Goal: Transaction & Acquisition: Book appointment/travel/reservation

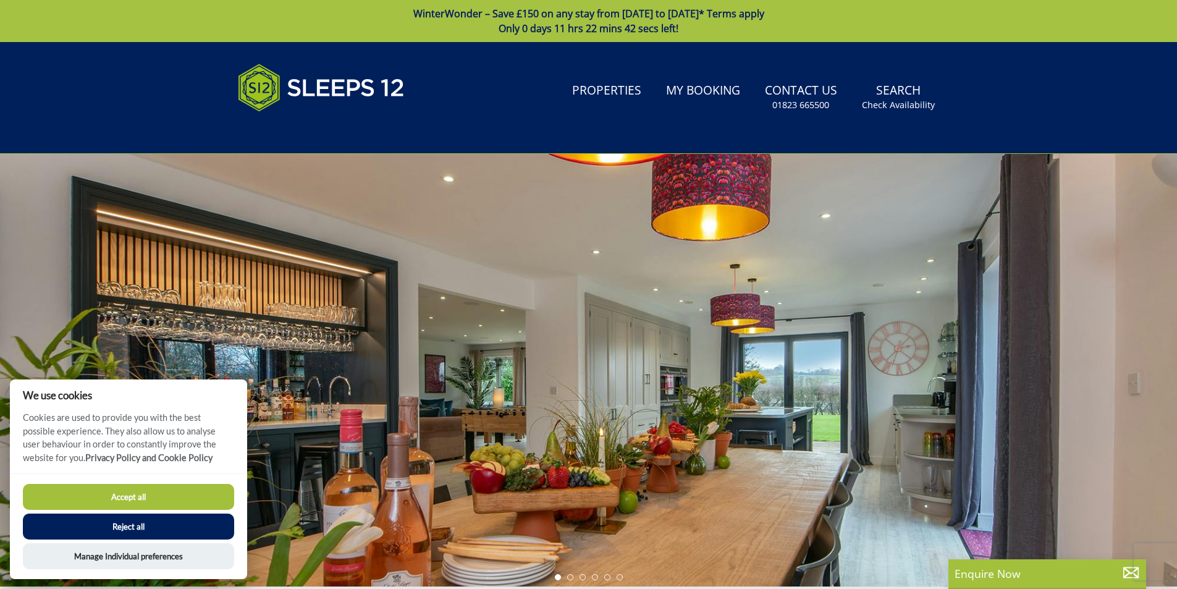
click at [143, 494] on button "Accept all" at bounding box center [128, 497] width 211 height 26
checkbox input "true"
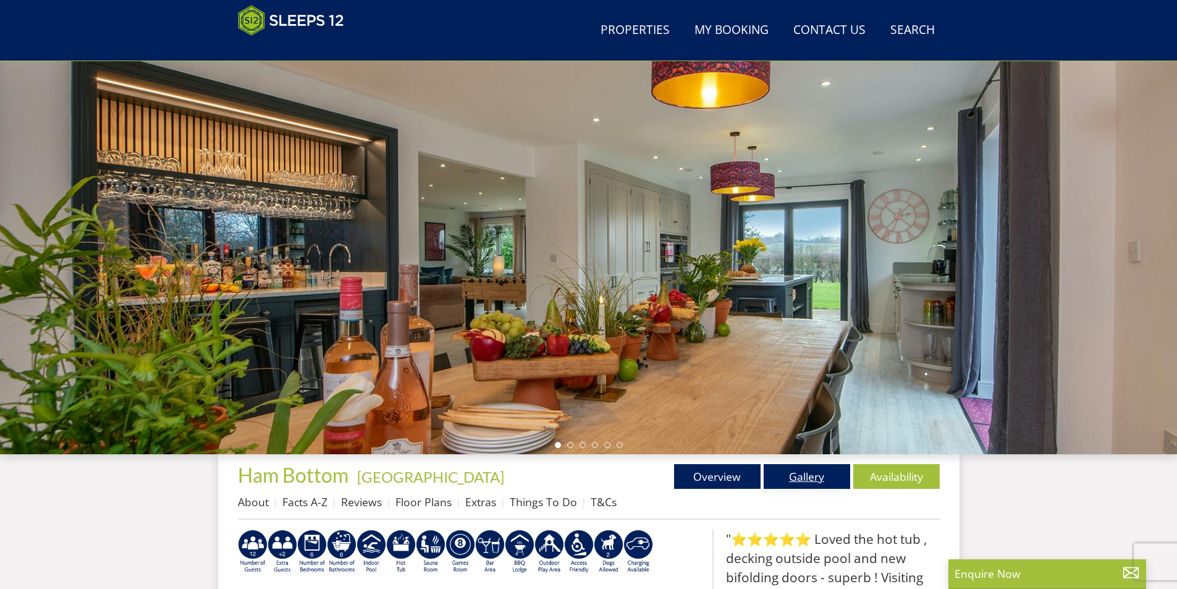
scroll to position [84, 0]
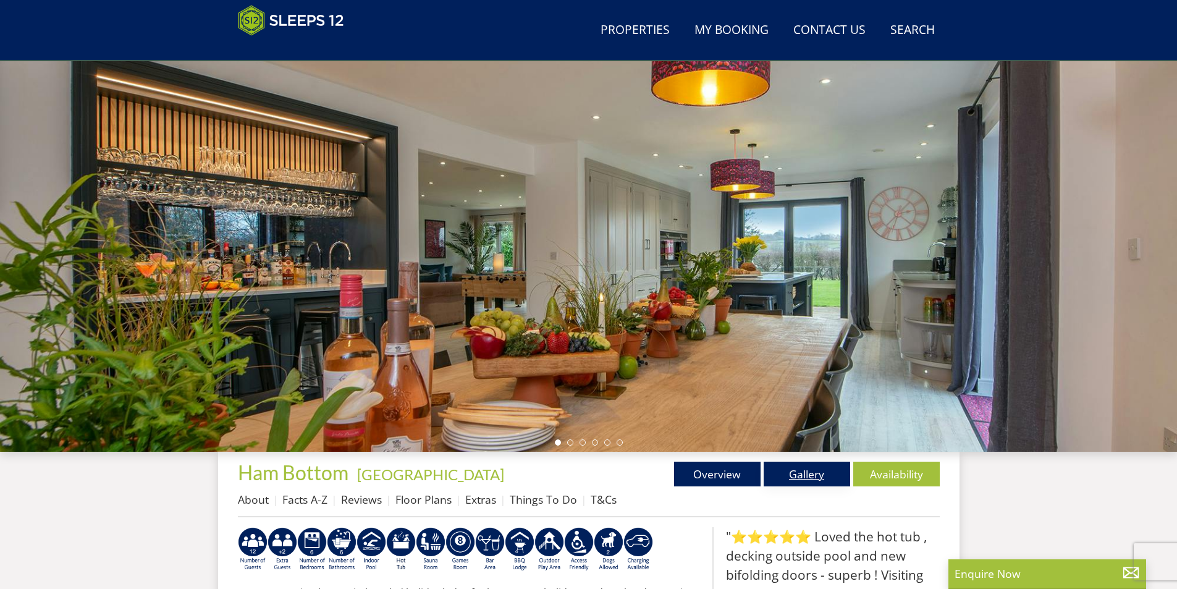
click at [806, 473] on link "Gallery" at bounding box center [807, 474] width 87 height 25
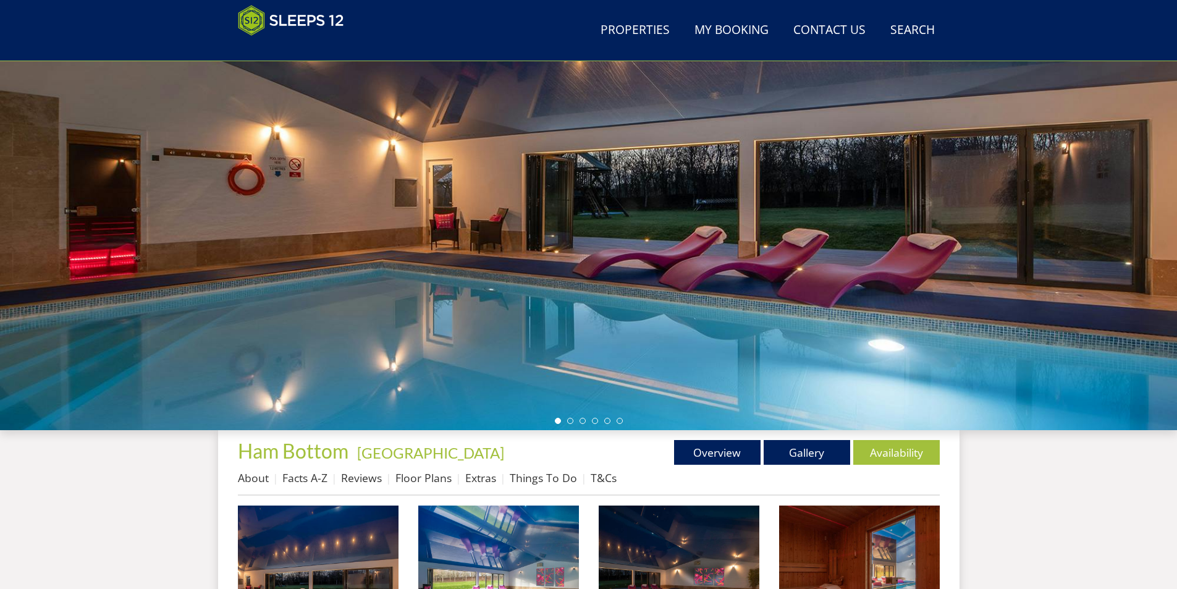
scroll to position [81, 0]
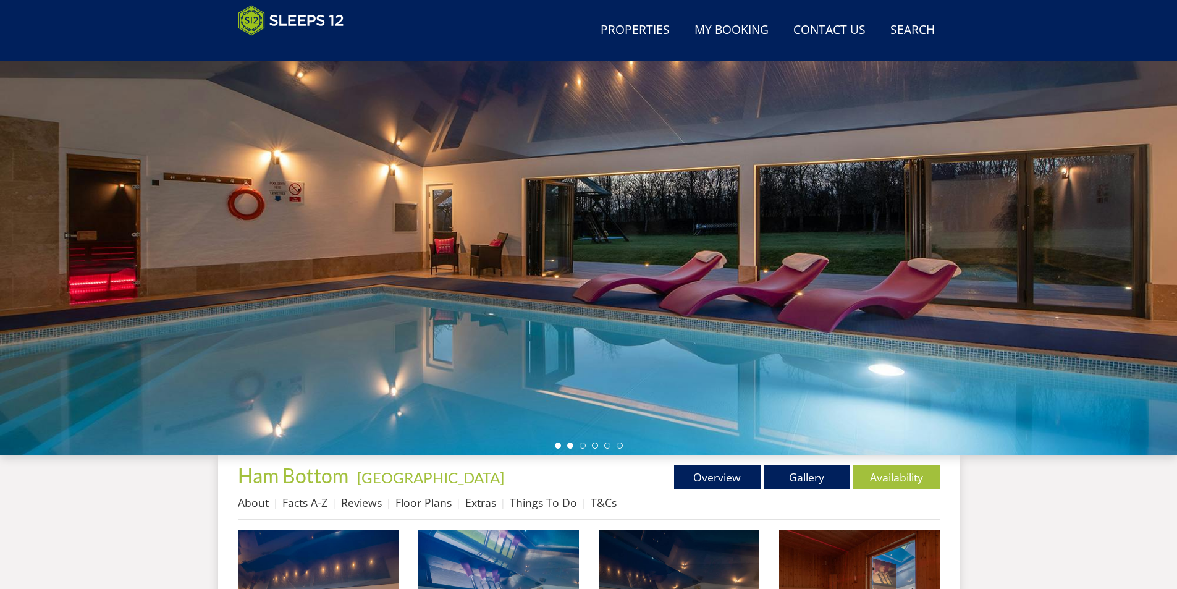
click at [573, 446] on li at bounding box center [570, 445] width 6 height 6
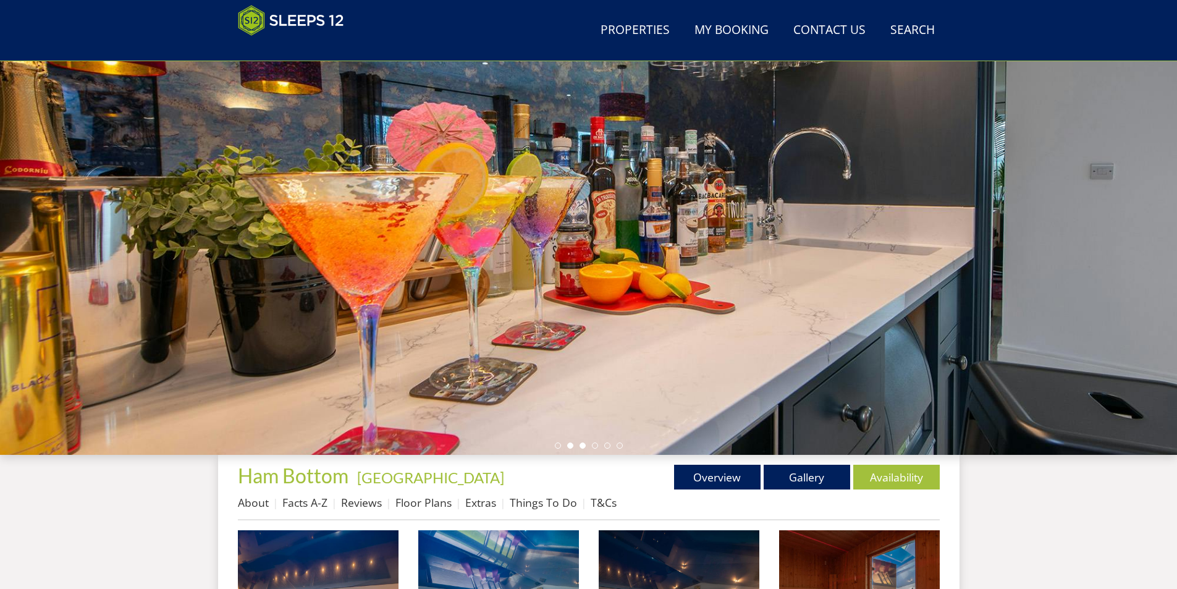
click at [583, 447] on li at bounding box center [583, 445] width 6 height 6
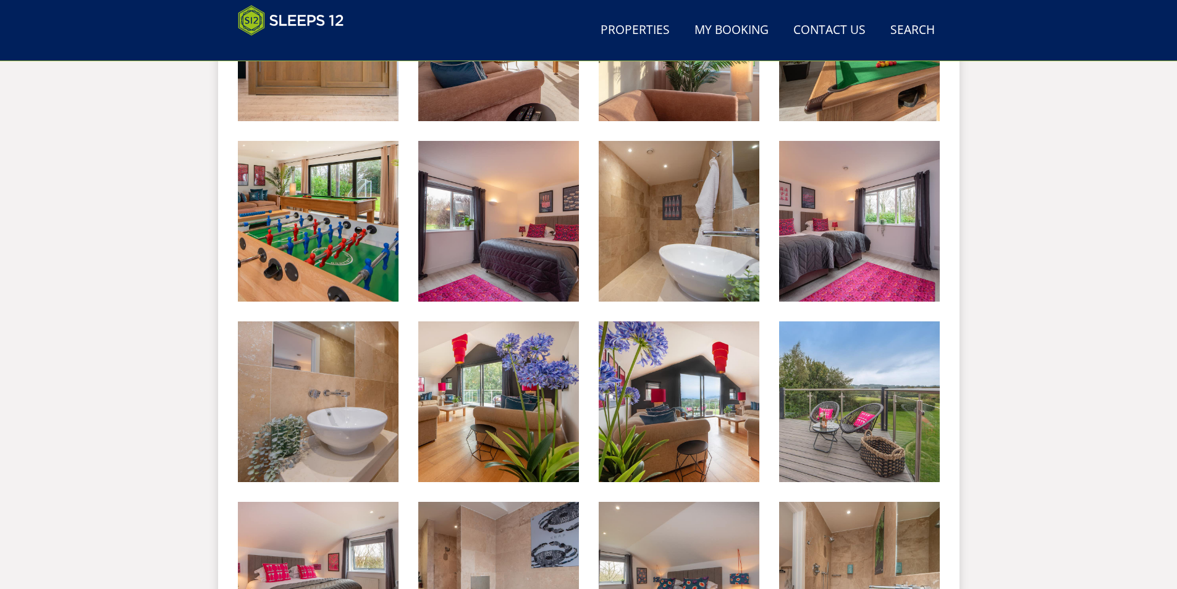
scroll to position [1255, 0]
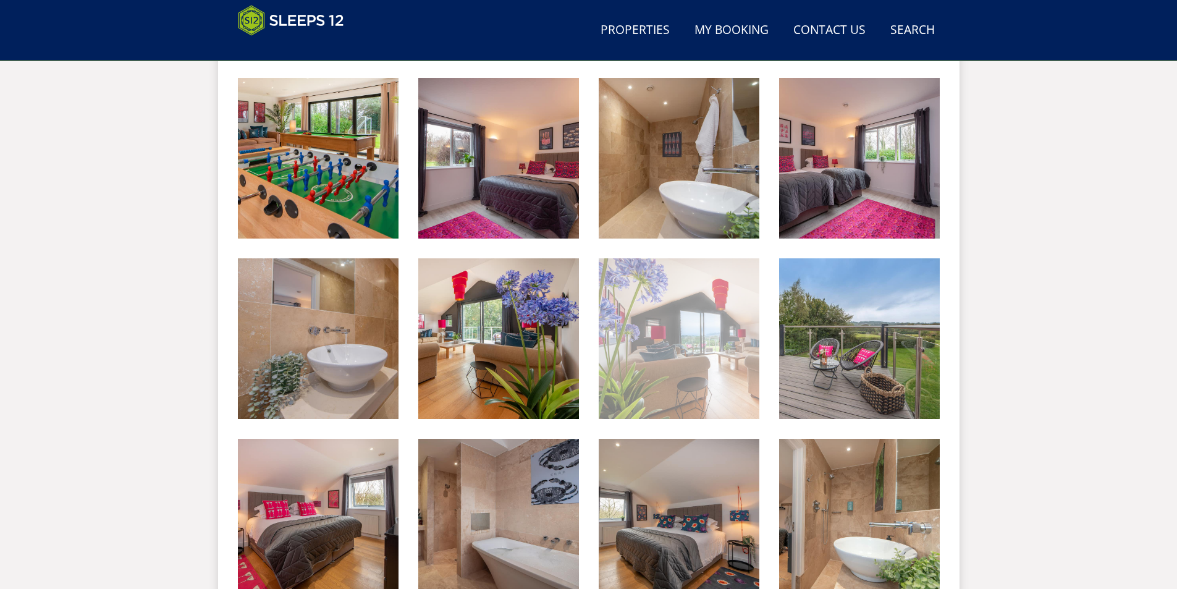
click at [673, 391] on img at bounding box center [679, 338] width 161 height 161
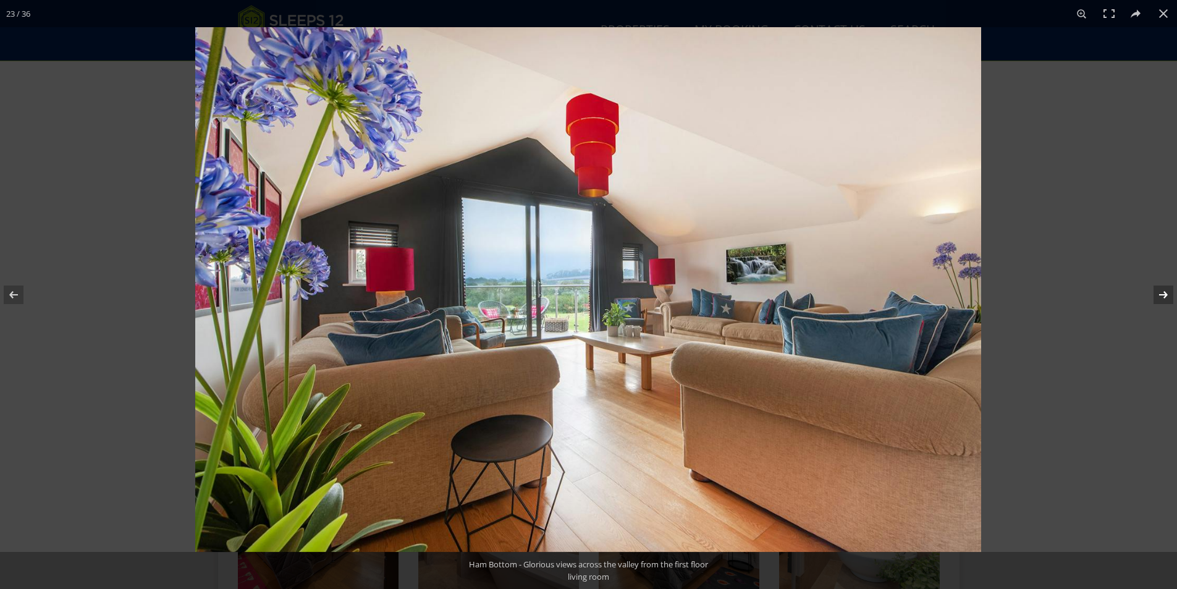
click at [1161, 294] on button at bounding box center [1155, 295] width 43 height 62
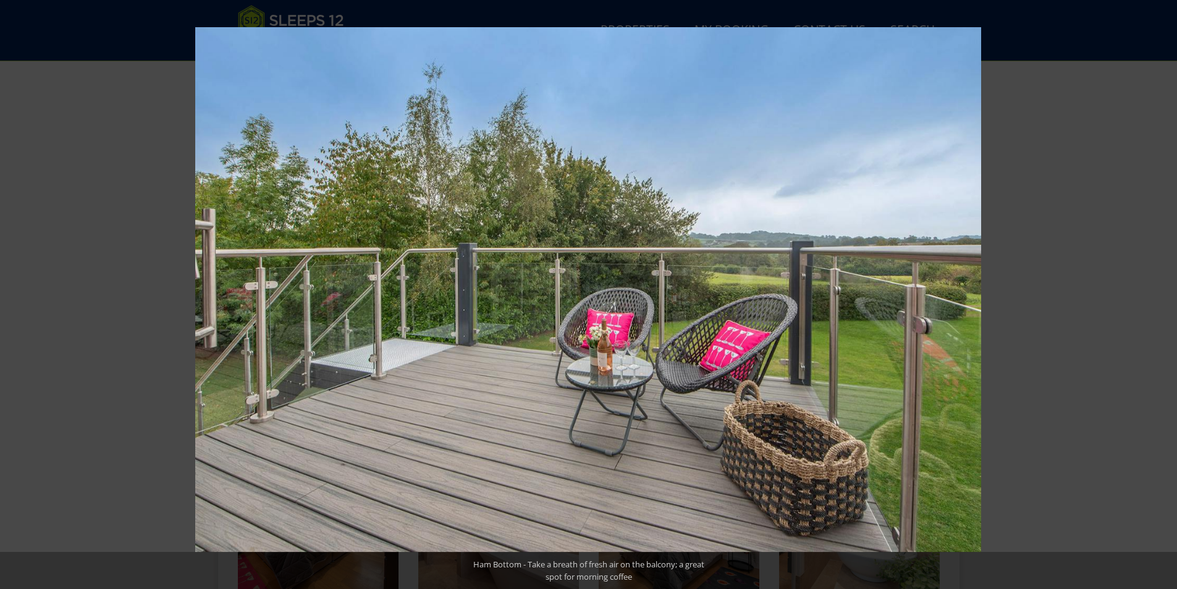
click at [1161, 294] on button at bounding box center [1155, 295] width 43 height 62
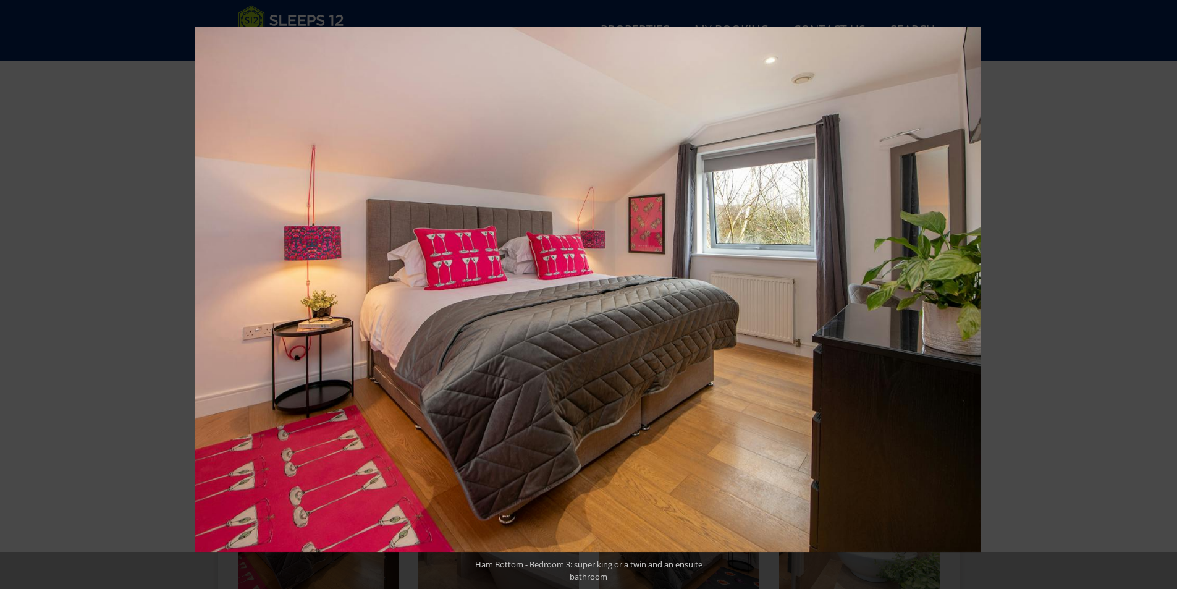
click at [1161, 294] on button at bounding box center [1155, 295] width 43 height 62
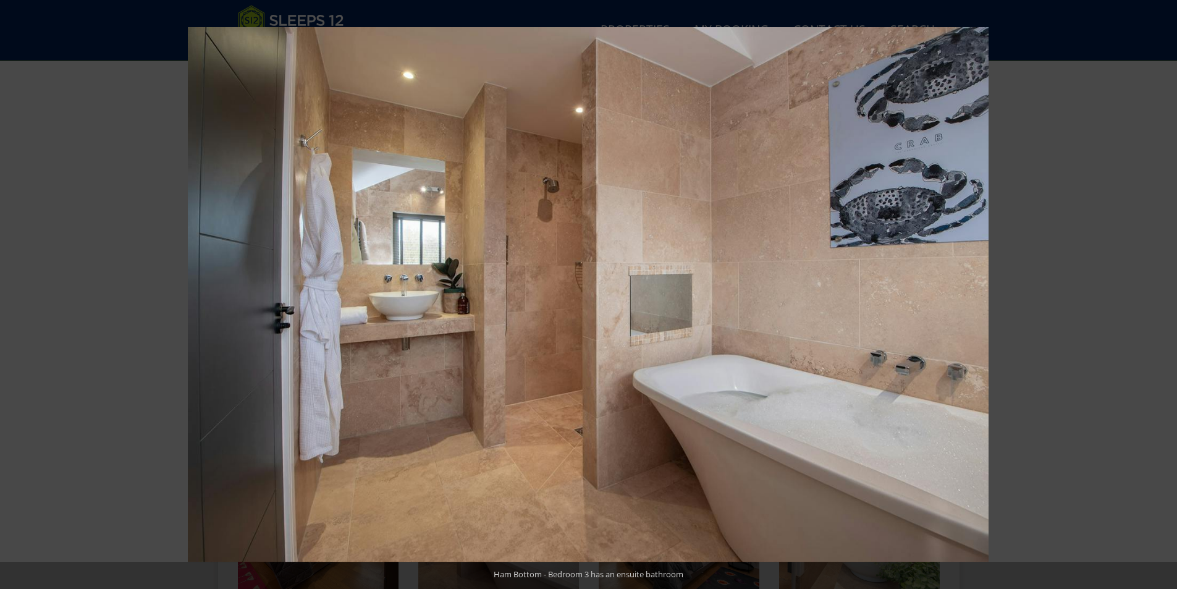
click at [1161, 294] on button at bounding box center [1155, 295] width 43 height 62
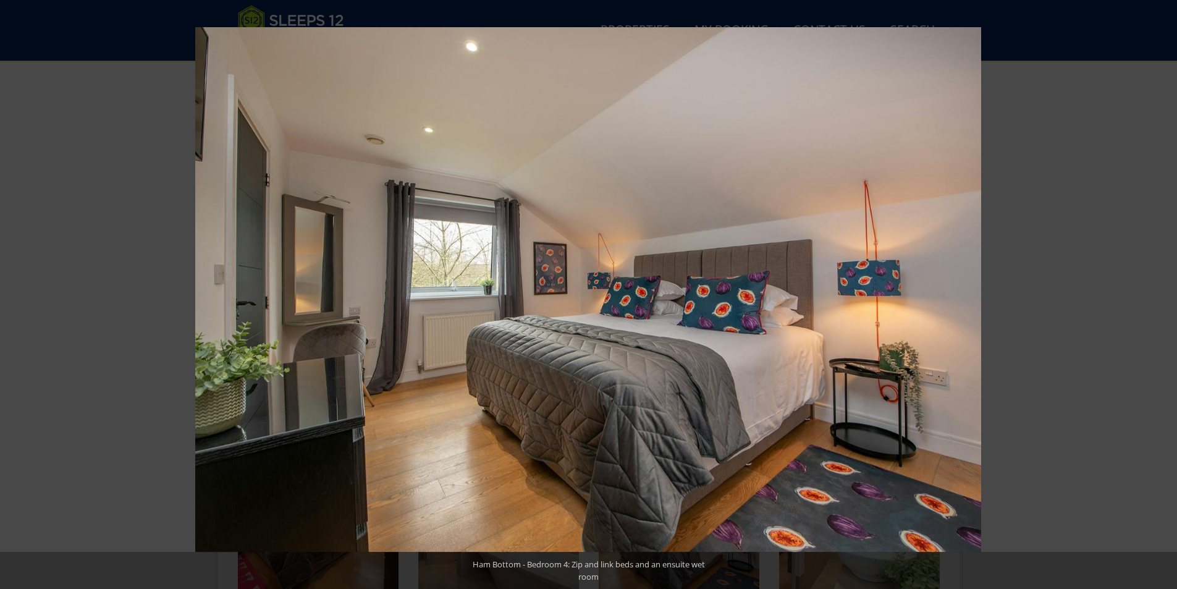
click at [1161, 294] on button at bounding box center [1155, 295] width 43 height 62
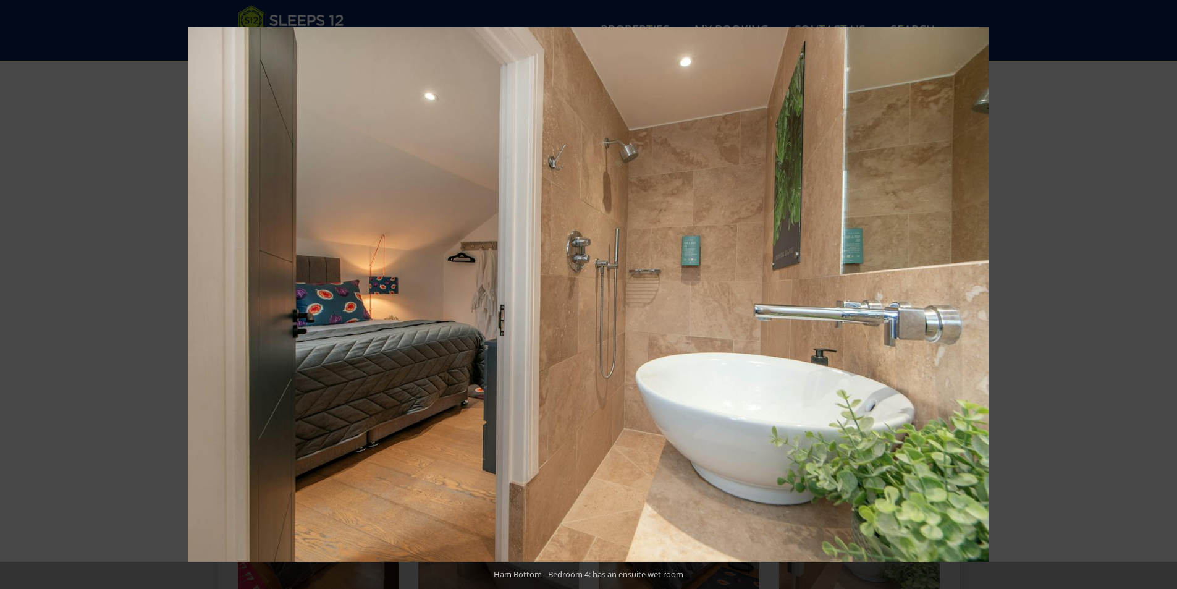
click at [1161, 294] on button at bounding box center [1155, 295] width 43 height 62
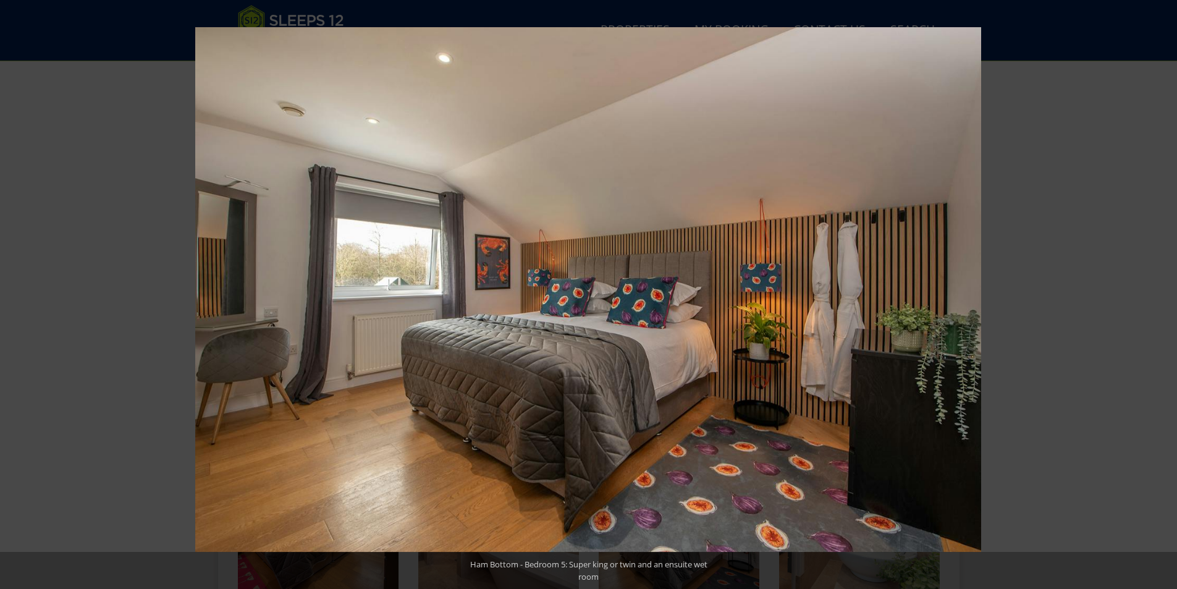
click at [1161, 294] on button at bounding box center [1155, 295] width 43 height 62
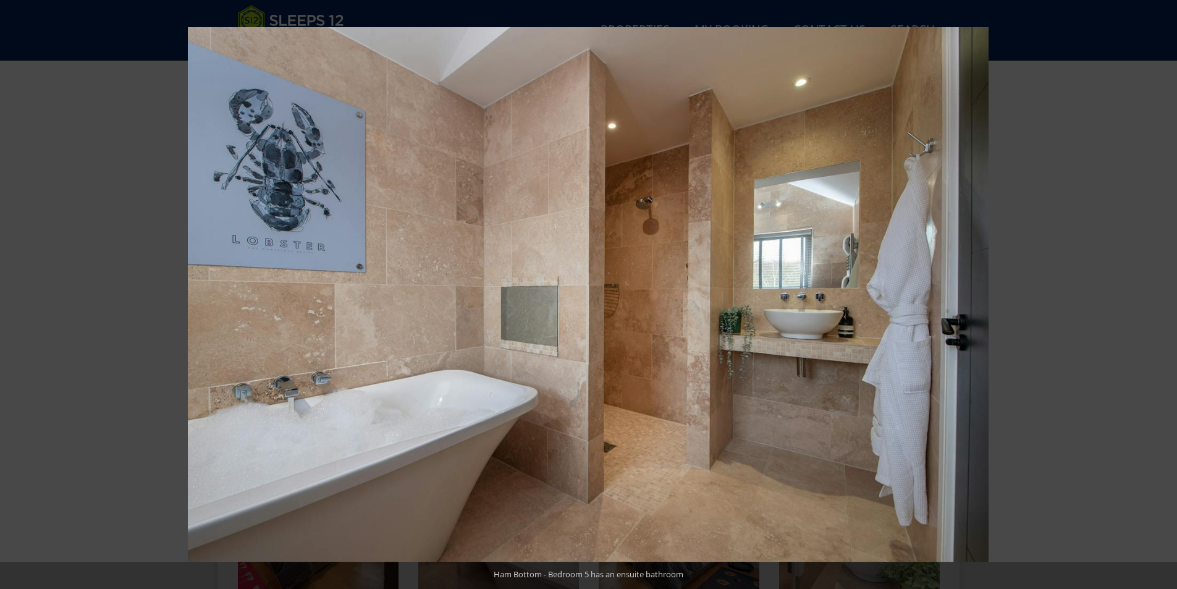
click at [1161, 294] on button at bounding box center [1155, 295] width 43 height 62
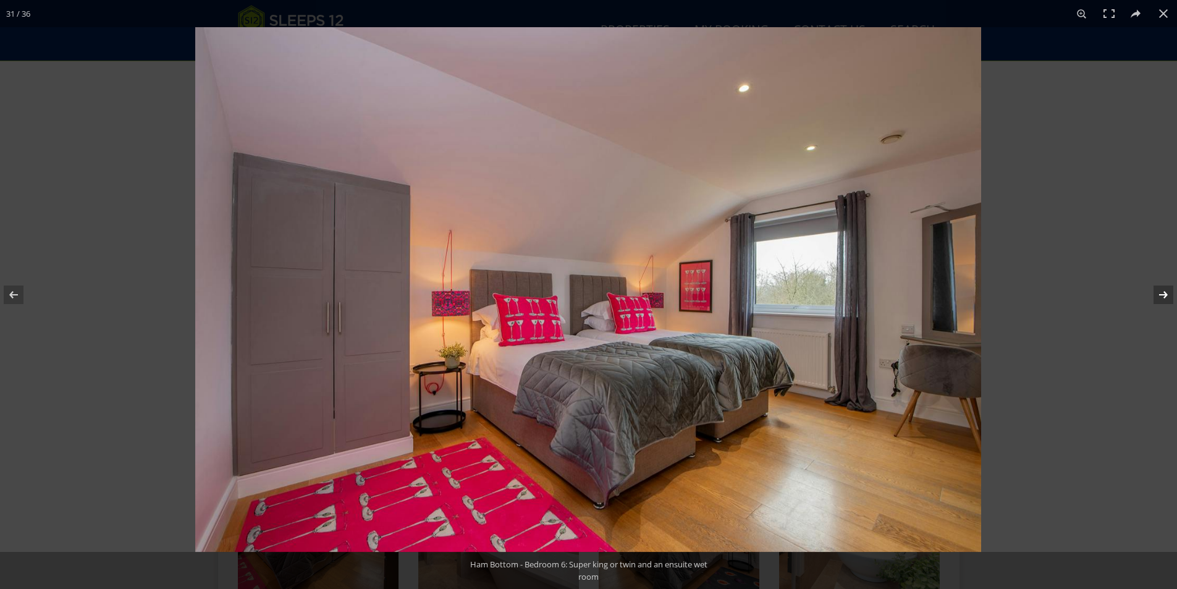
click at [1161, 294] on button at bounding box center [1155, 295] width 43 height 62
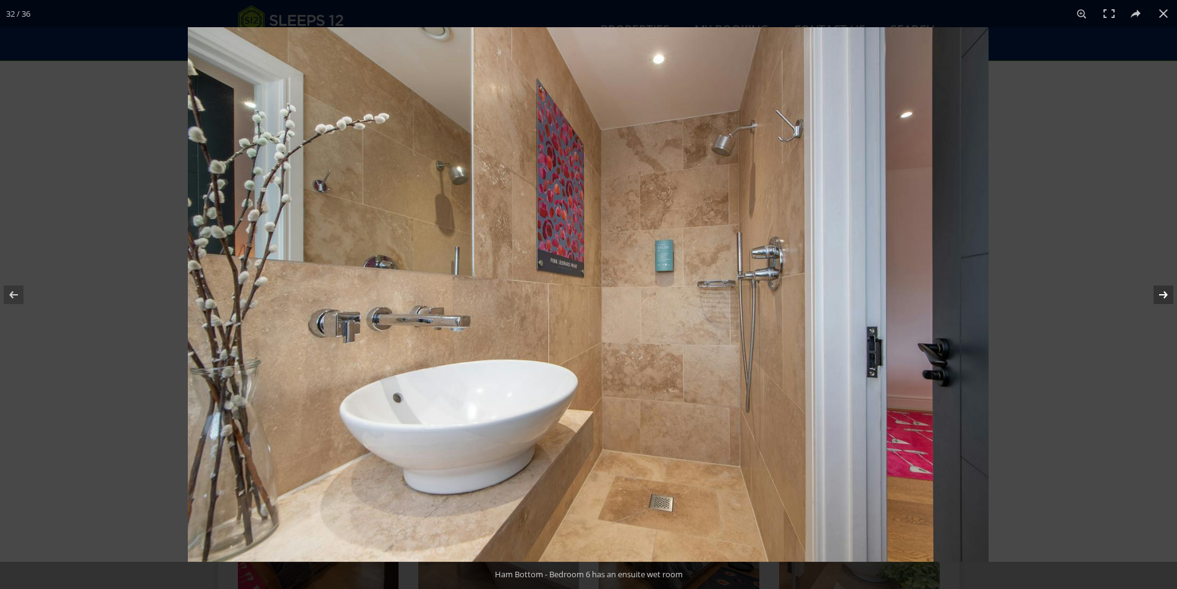
click at [1161, 294] on button at bounding box center [1155, 295] width 43 height 62
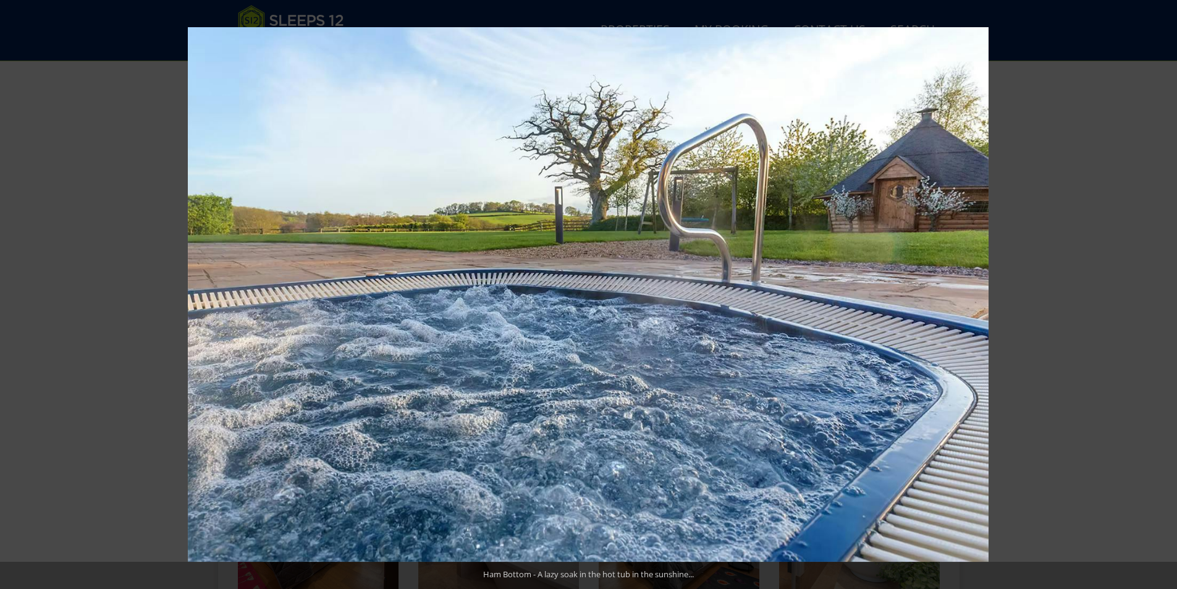
click at [1161, 294] on button at bounding box center [1155, 295] width 43 height 62
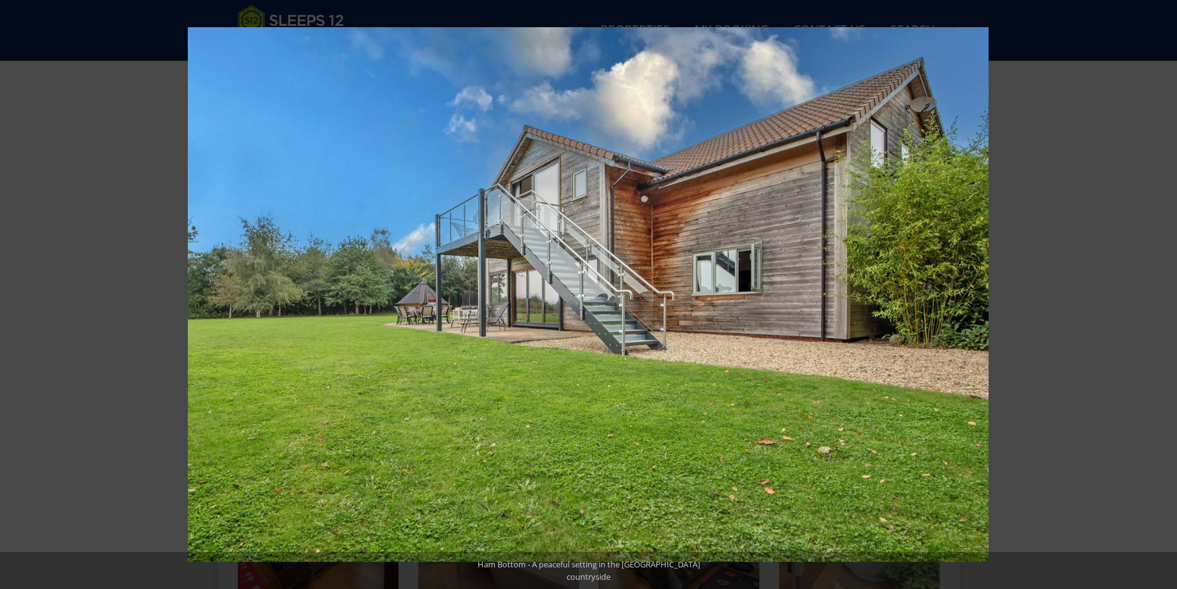
click at [1161, 294] on button at bounding box center [1155, 295] width 43 height 62
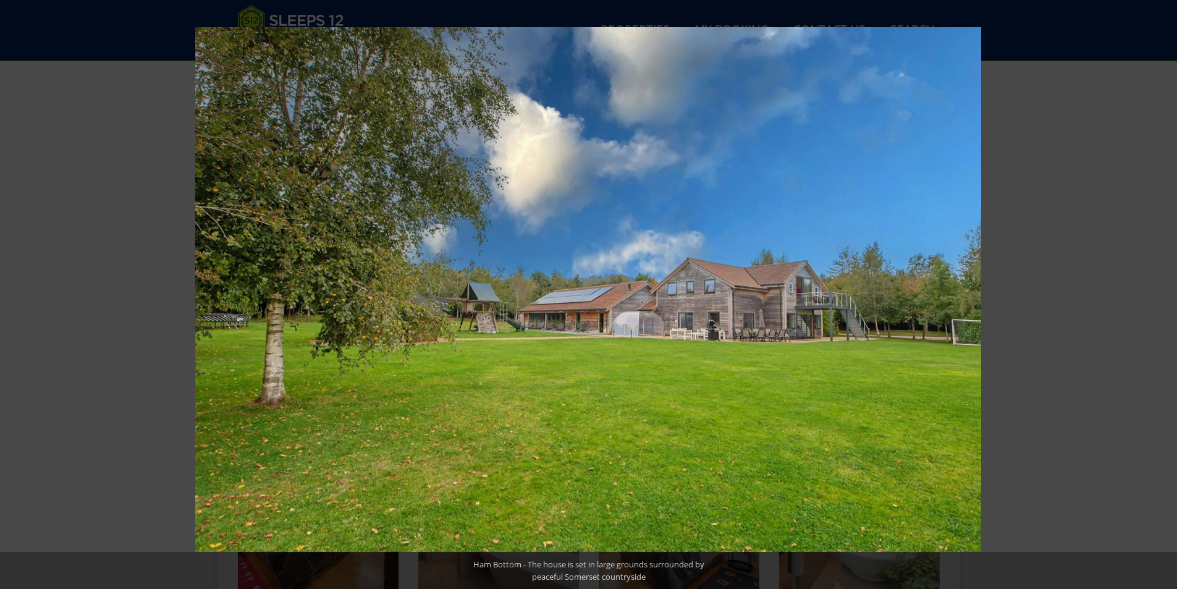
click at [1161, 294] on button at bounding box center [1155, 295] width 43 height 62
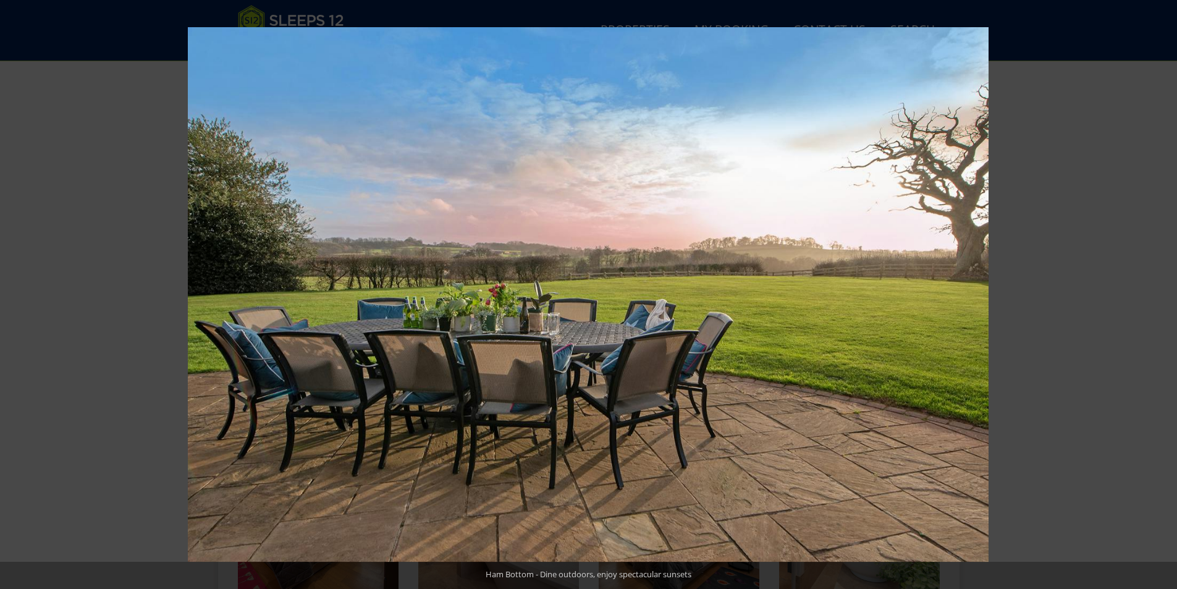
click at [1161, 294] on button at bounding box center [1155, 295] width 43 height 62
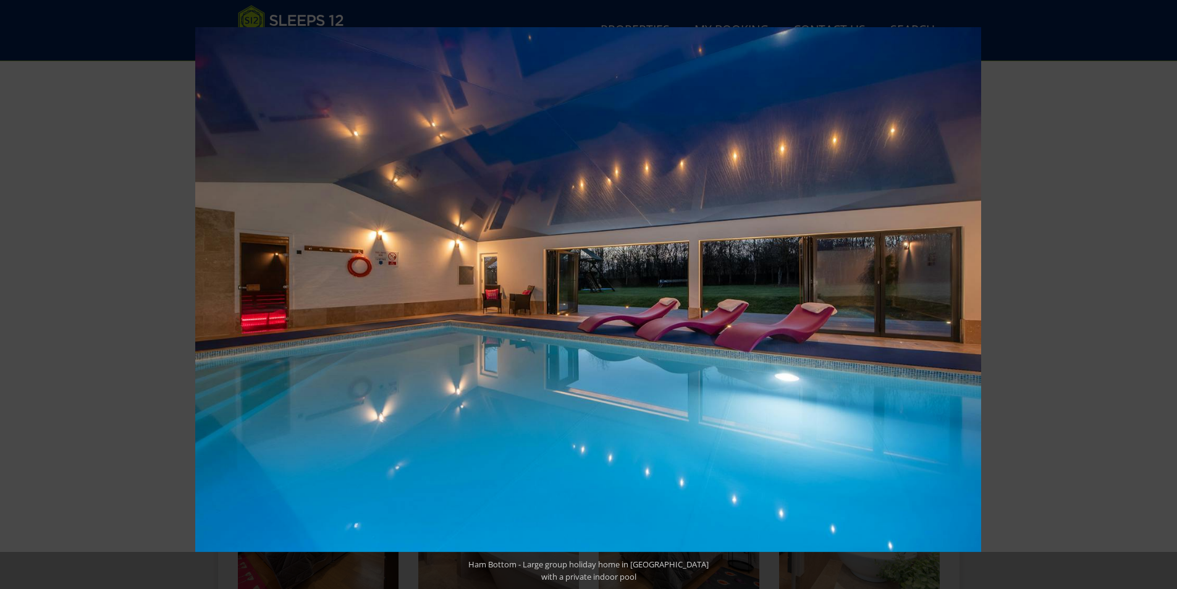
click at [1161, 294] on button at bounding box center [1155, 295] width 43 height 62
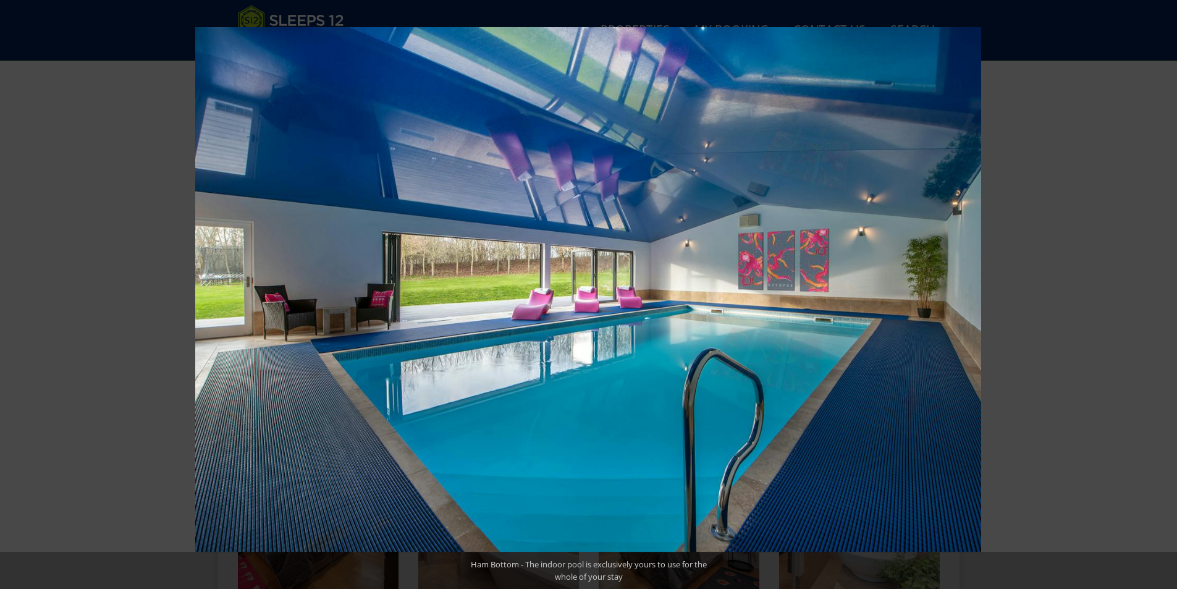
click at [1161, 294] on button at bounding box center [1155, 295] width 43 height 62
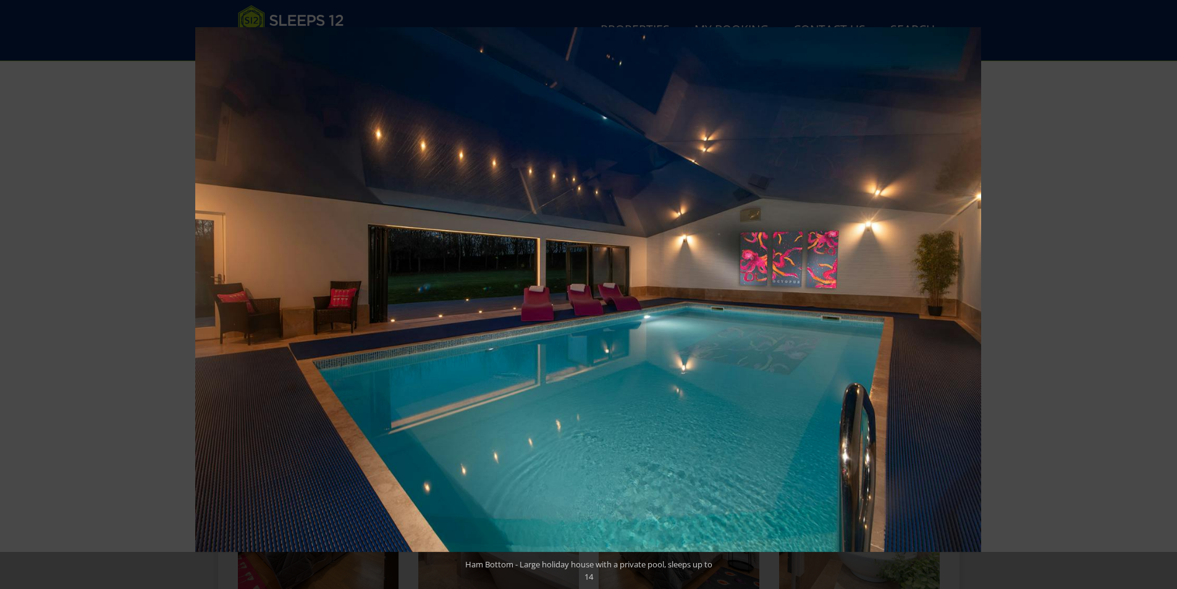
click at [1161, 294] on button at bounding box center [1155, 295] width 43 height 62
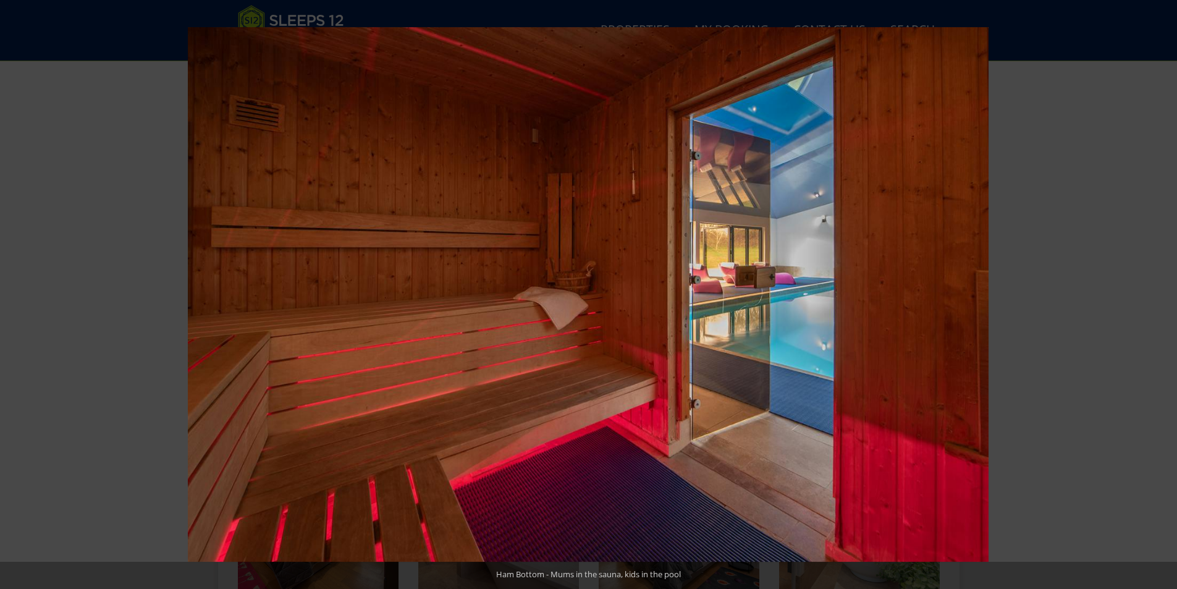
click at [1161, 294] on button at bounding box center [1155, 295] width 43 height 62
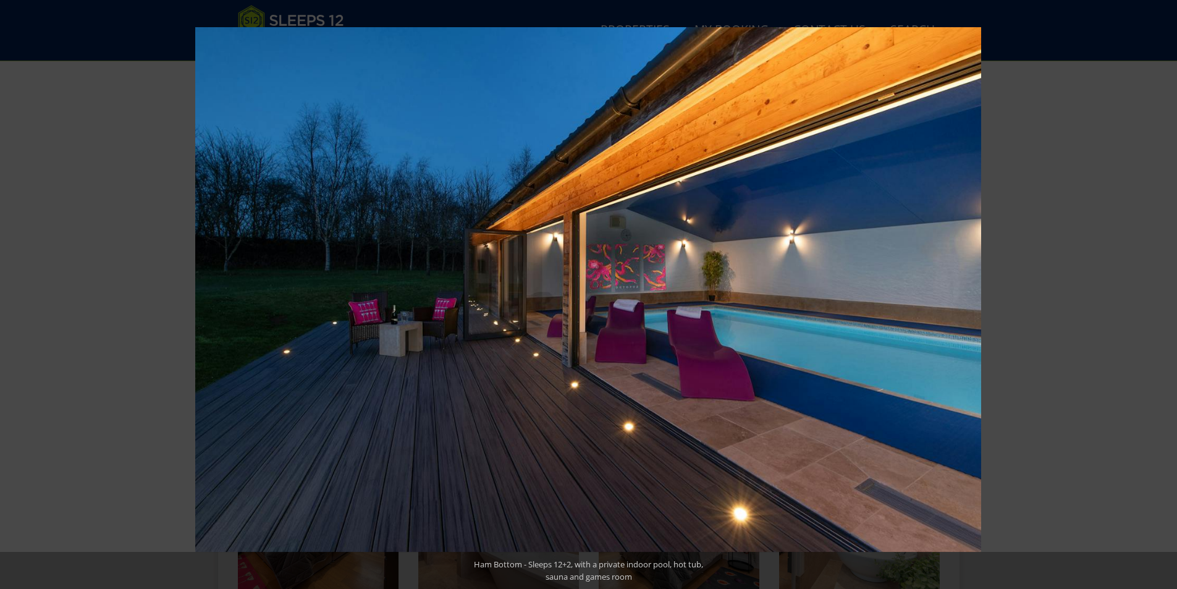
click at [1161, 294] on button at bounding box center [1155, 295] width 43 height 62
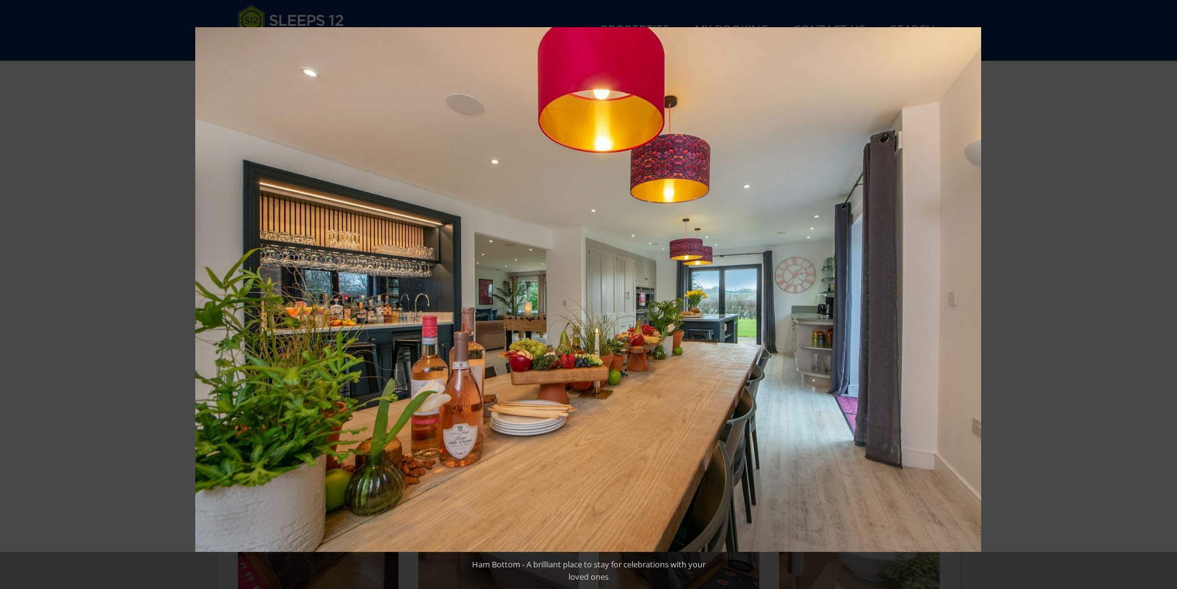
click at [1161, 294] on button at bounding box center [1155, 295] width 43 height 62
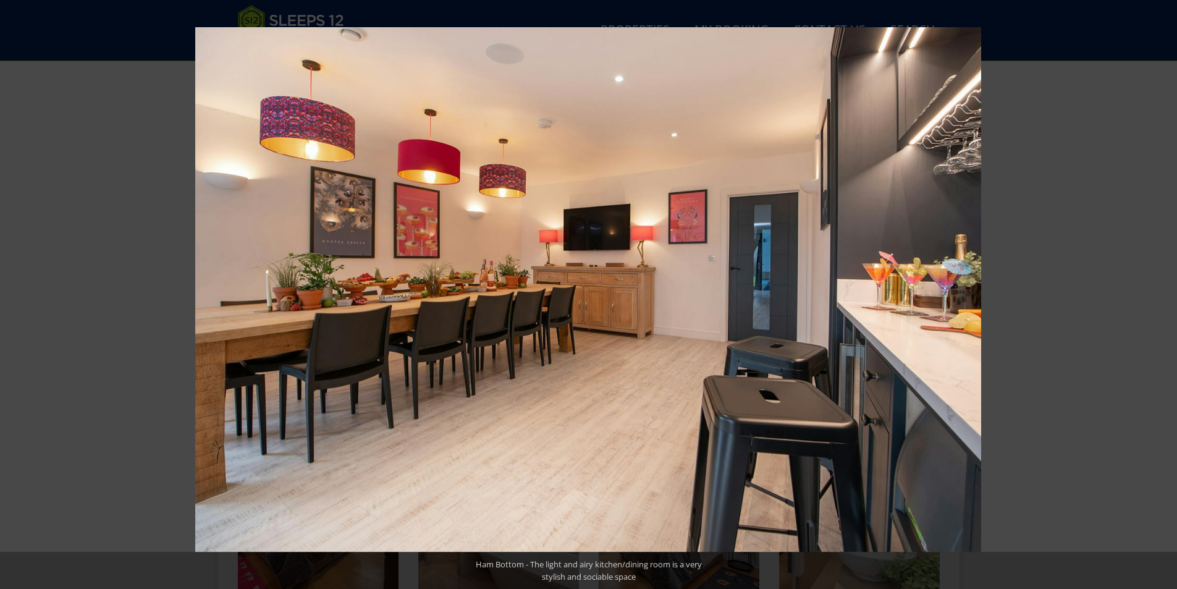
click at [1161, 294] on button at bounding box center [1155, 295] width 43 height 62
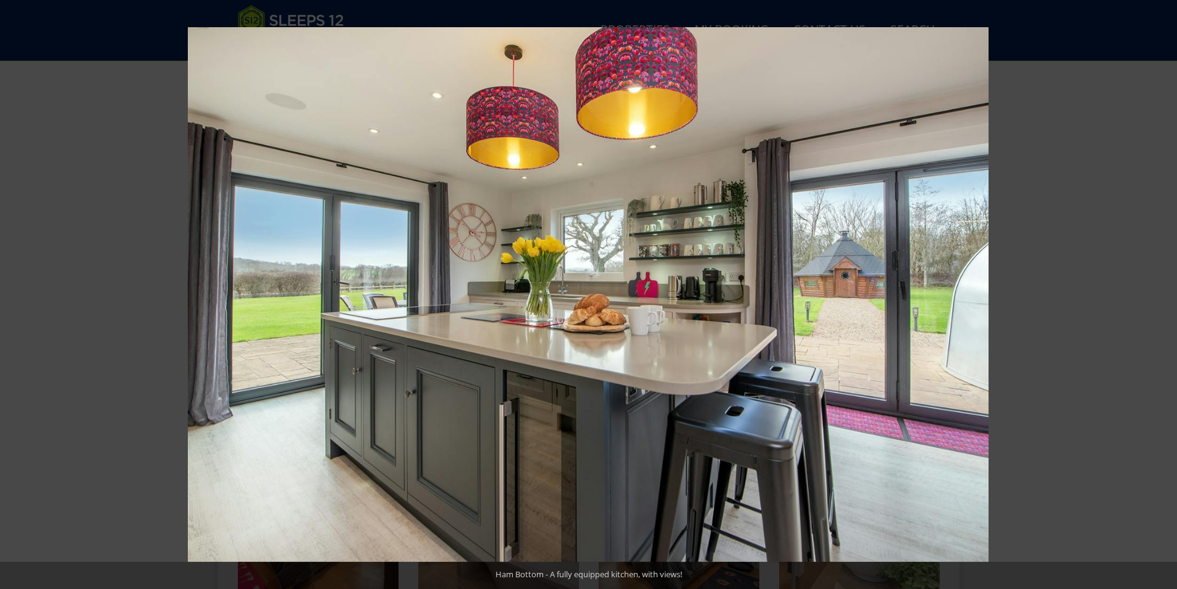
click at [1161, 294] on button at bounding box center [1155, 295] width 43 height 62
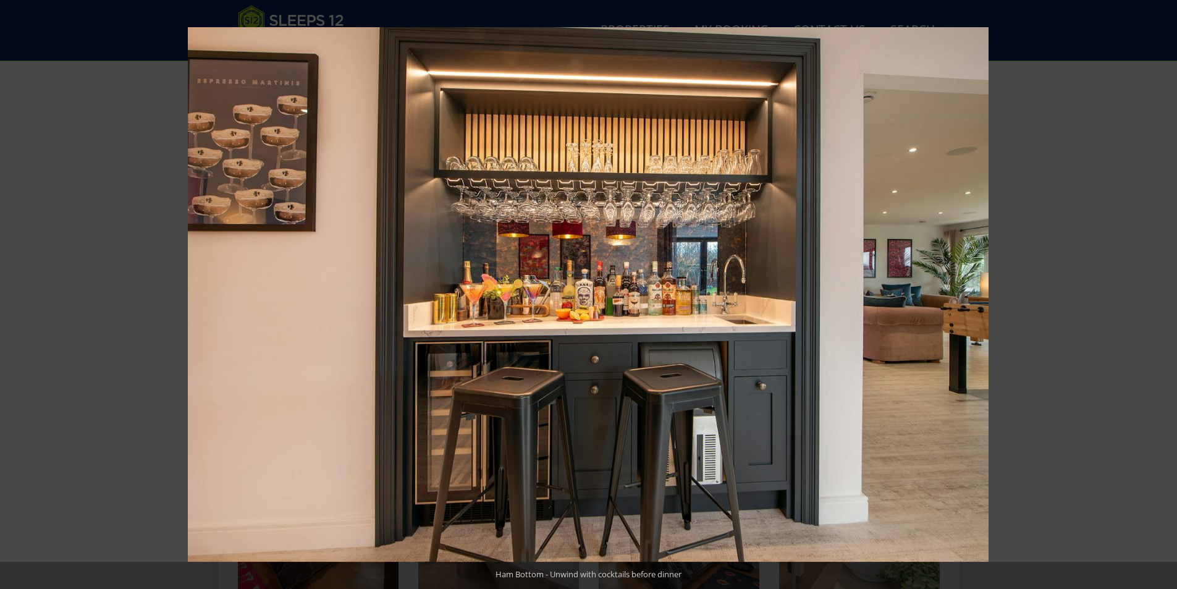
click at [1161, 294] on button at bounding box center [1155, 295] width 43 height 62
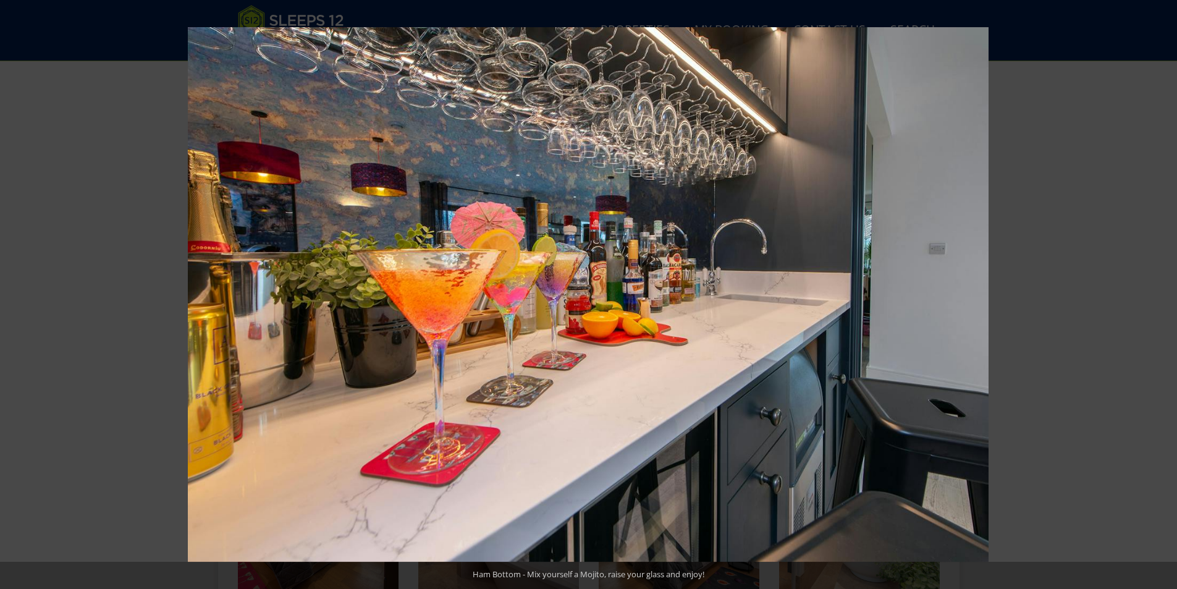
click at [1161, 294] on button at bounding box center [1155, 295] width 43 height 62
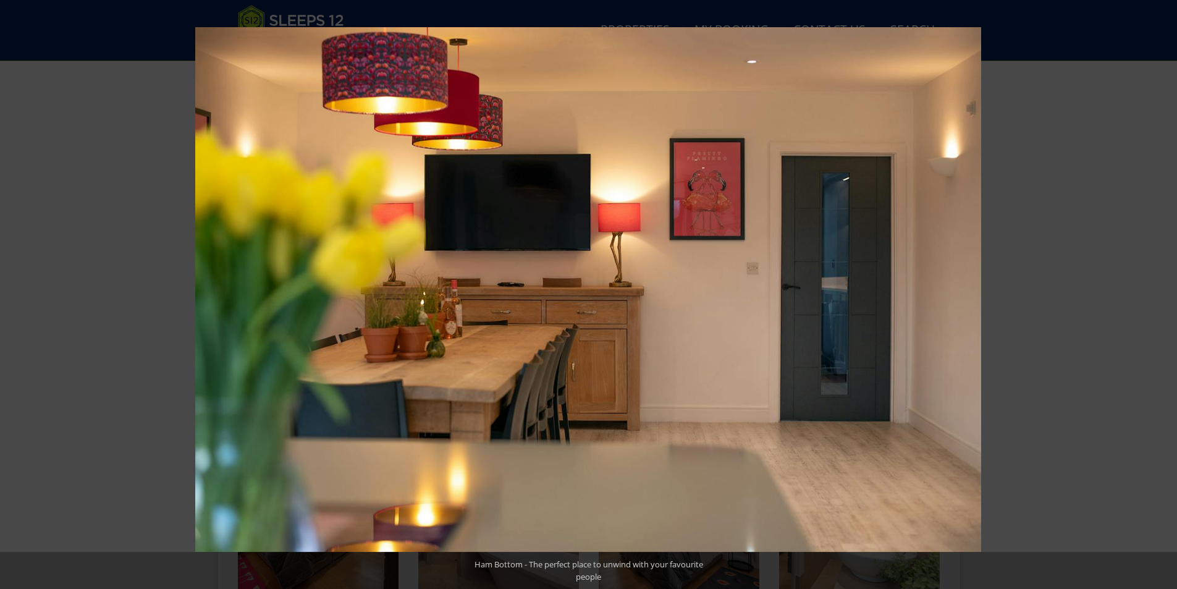
click at [1161, 294] on button at bounding box center [1155, 295] width 43 height 62
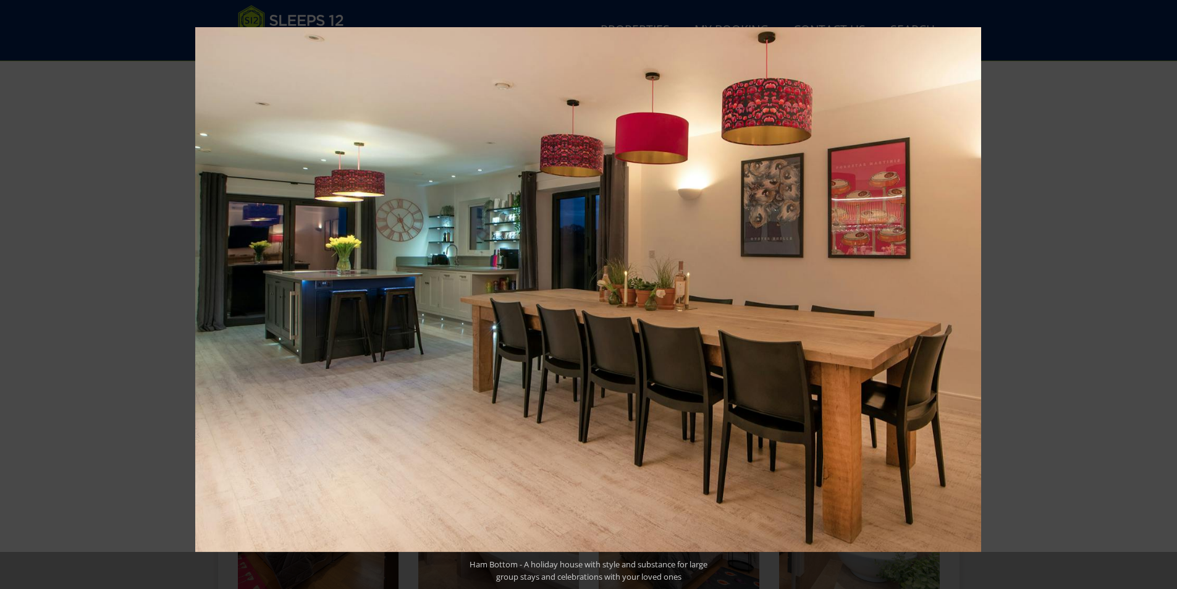
click at [1161, 294] on button at bounding box center [1155, 295] width 43 height 62
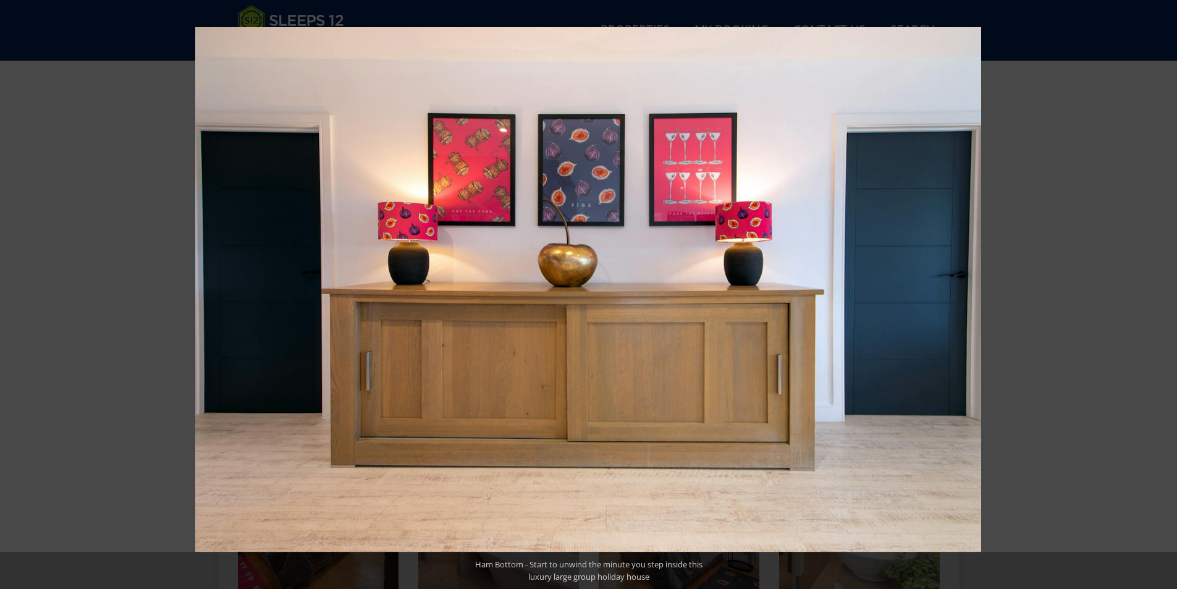
click at [1161, 294] on button at bounding box center [1155, 295] width 43 height 62
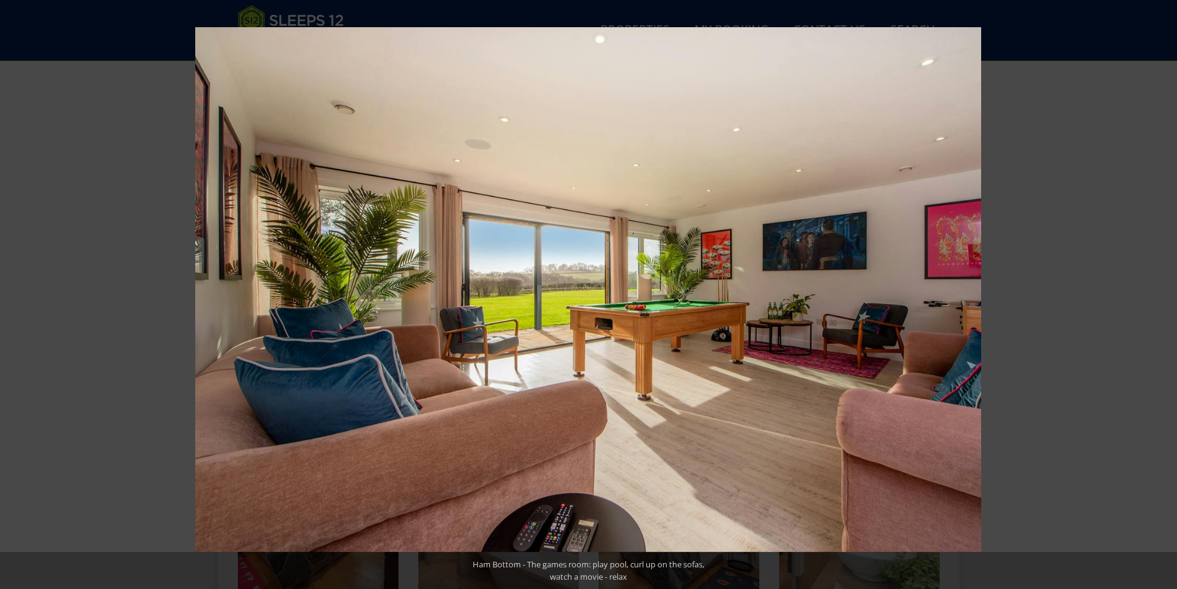
click at [1161, 294] on button at bounding box center [1155, 295] width 43 height 62
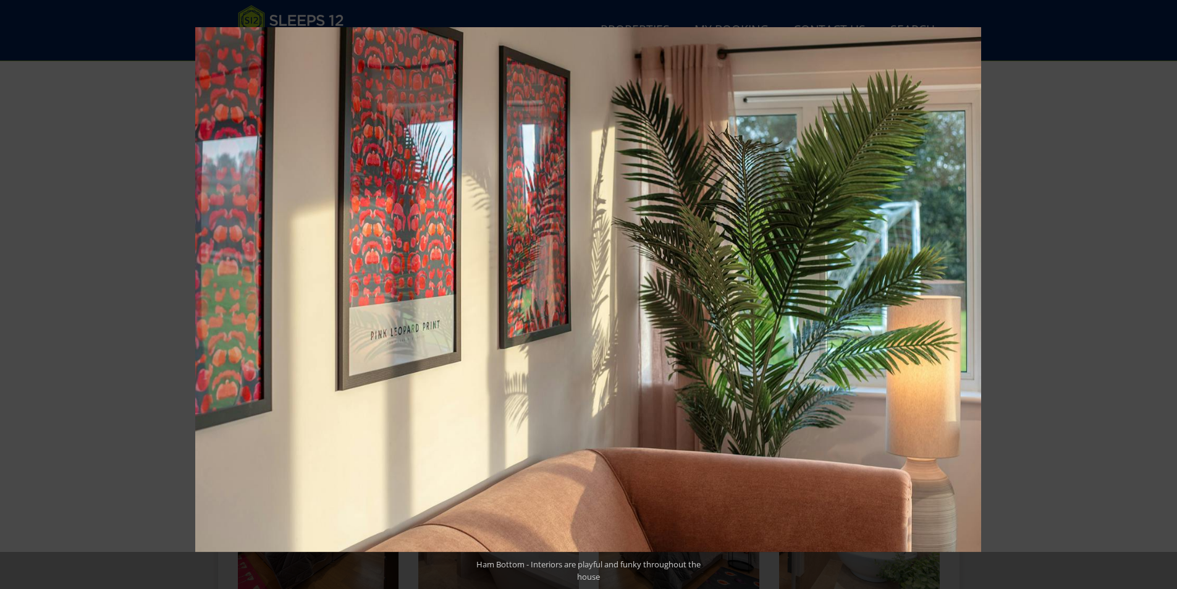
click at [1161, 294] on button at bounding box center [1155, 295] width 43 height 62
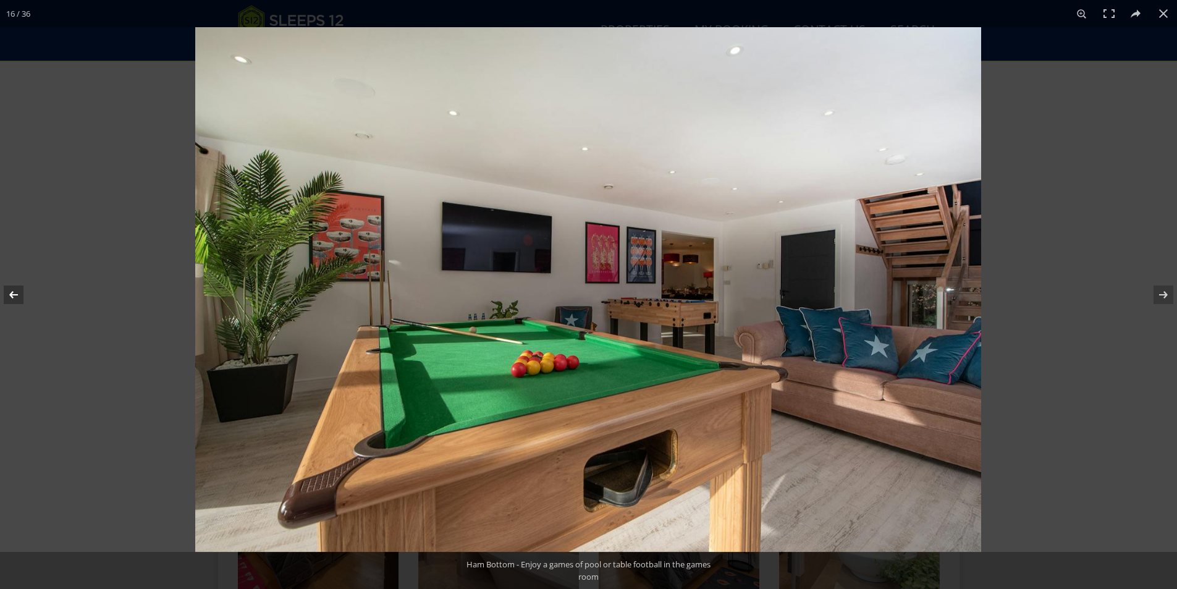
click at [14, 293] on button at bounding box center [21, 295] width 43 height 62
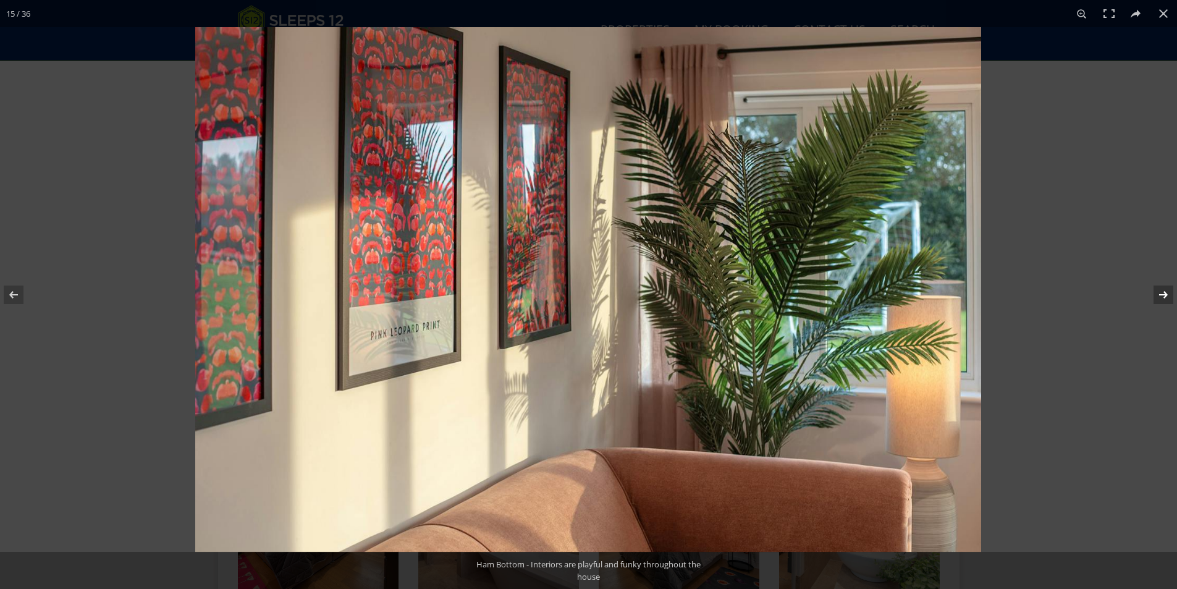
click at [1165, 287] on button at bounding box center [1155, 295] width 43 height 62
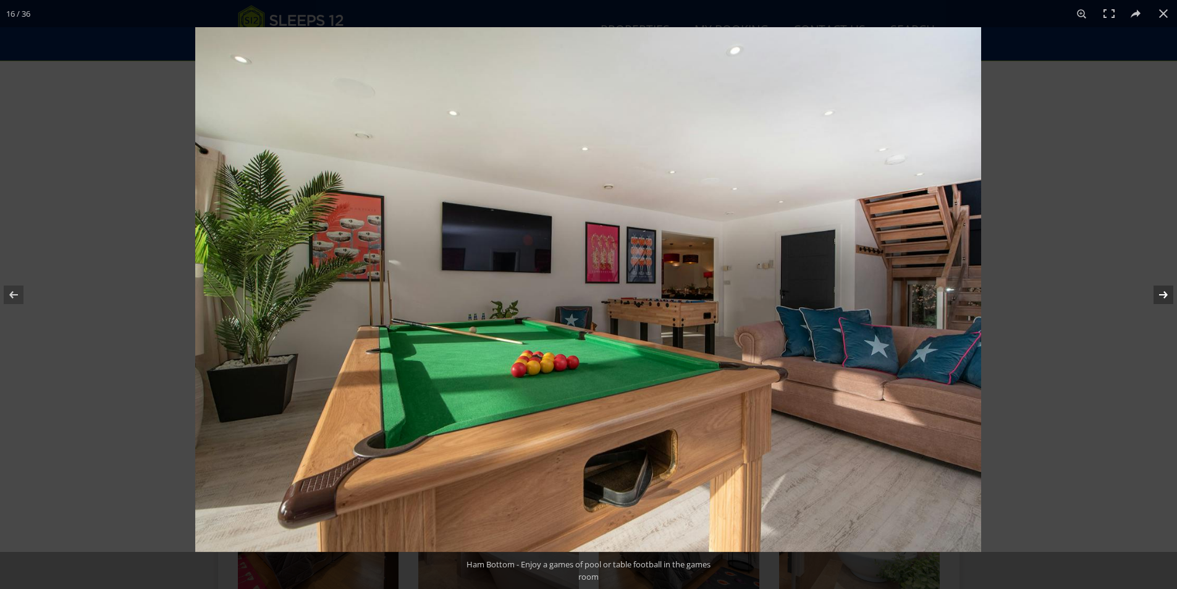
click at [1165, 287] on button at bounding box center [1155, 295] width 43 height 62
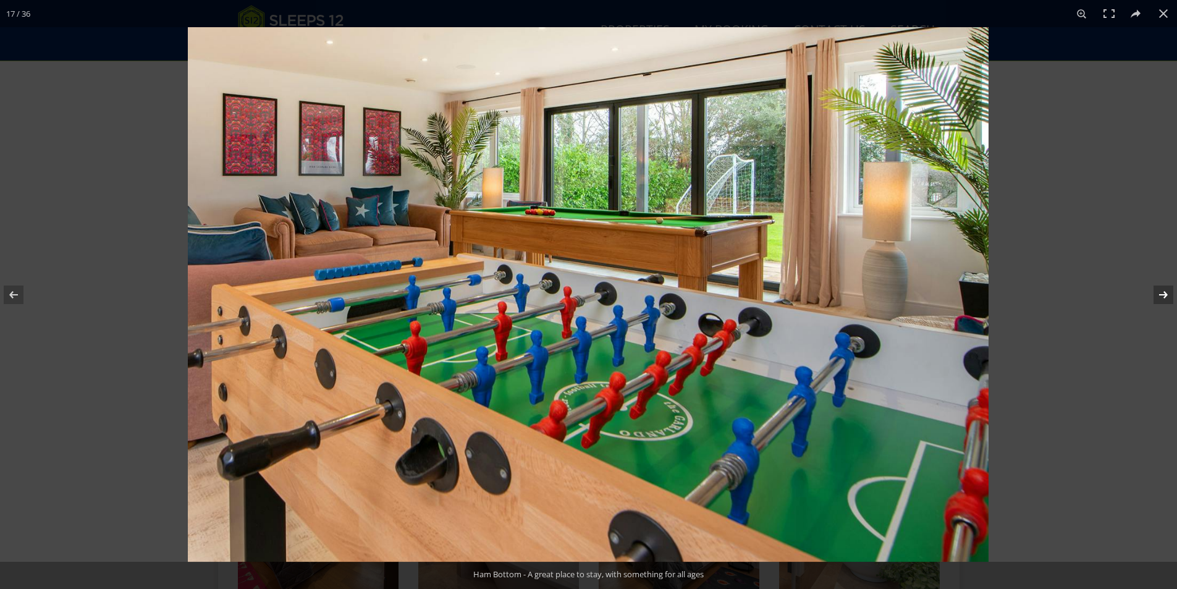
click at [1165, 287] on button at bounding box center [1155, 295] width 43 height 62
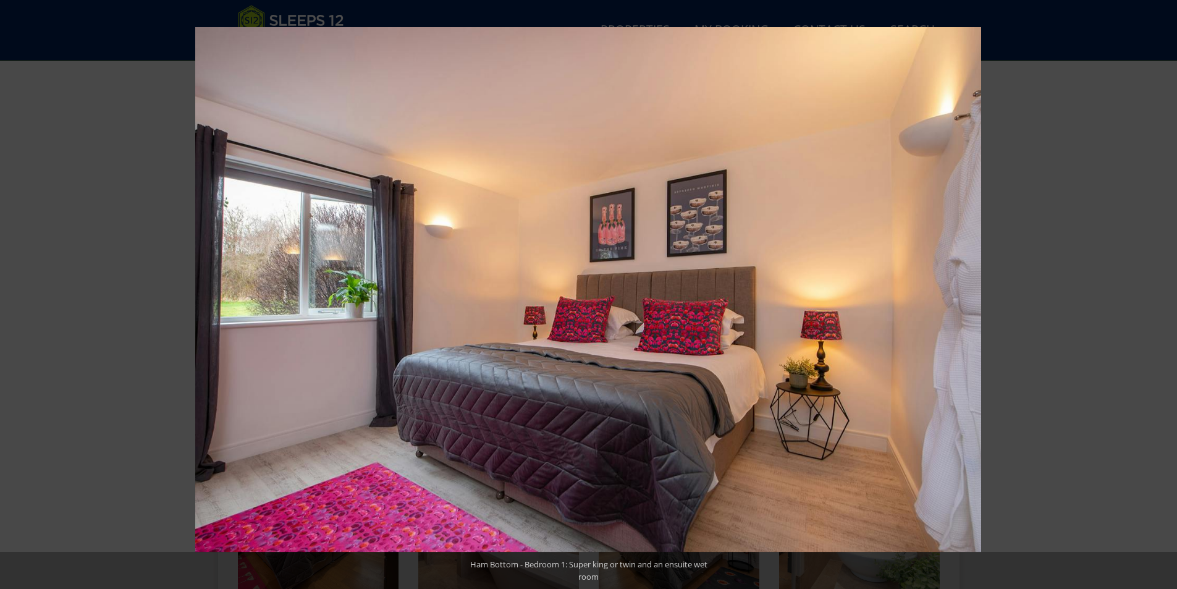
click at [1165, 287] on button at bounding box center [1155, 295] width 43 height 62
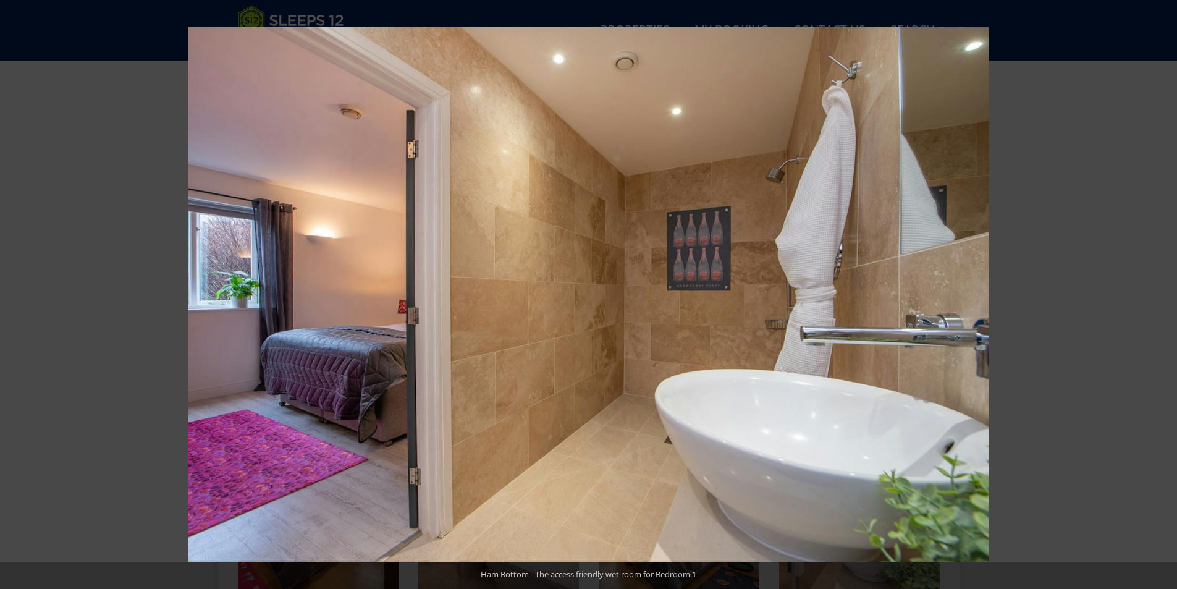
click at [1165, 287] on button at bounding box center [1155, 295] width 43 height 62
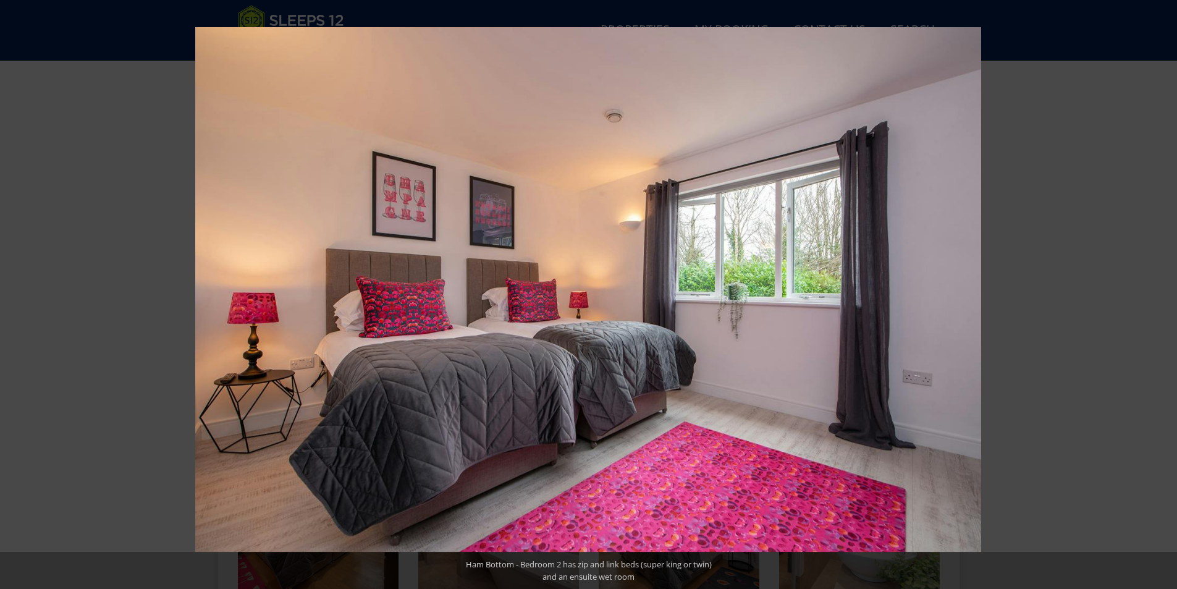
click at [1165, 287] on button at bounding box center [1155, 295] width 43 height 62
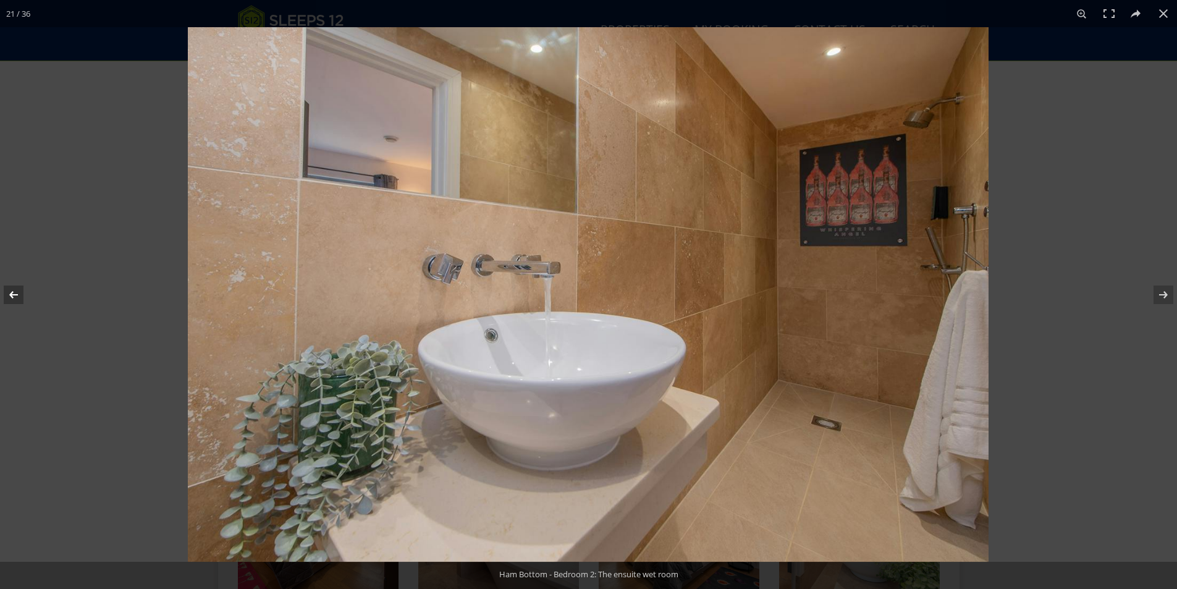
click at [13, 294] on button at bounding box center [21, 295] width 43 height 62
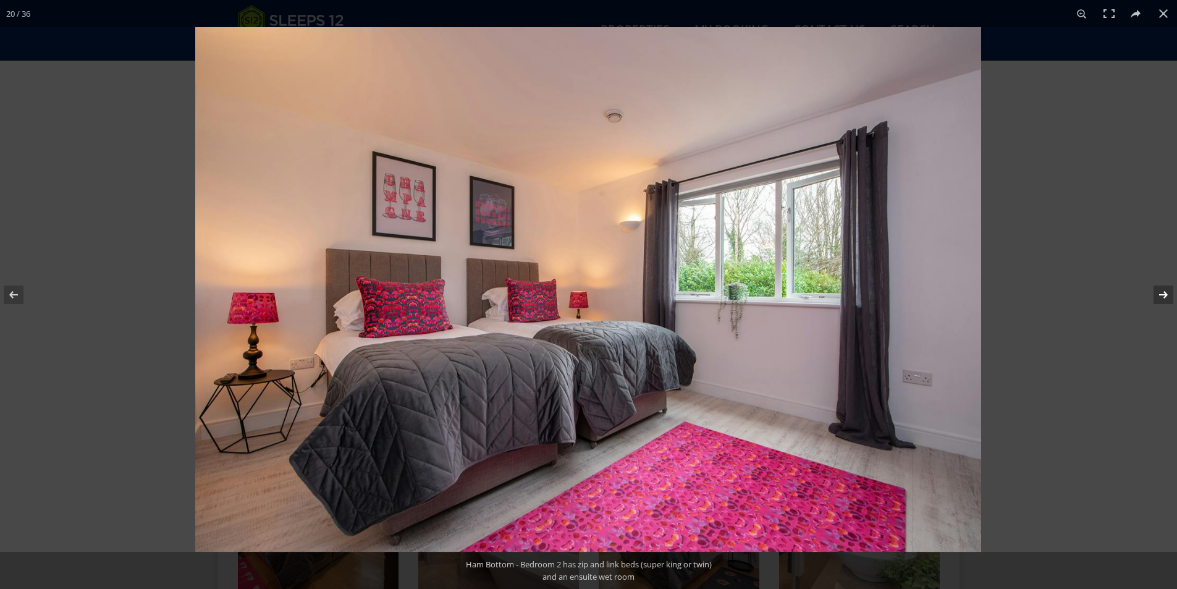
click at [1157, 293] on button at bounding box center [1155, 295] width 43 height 62
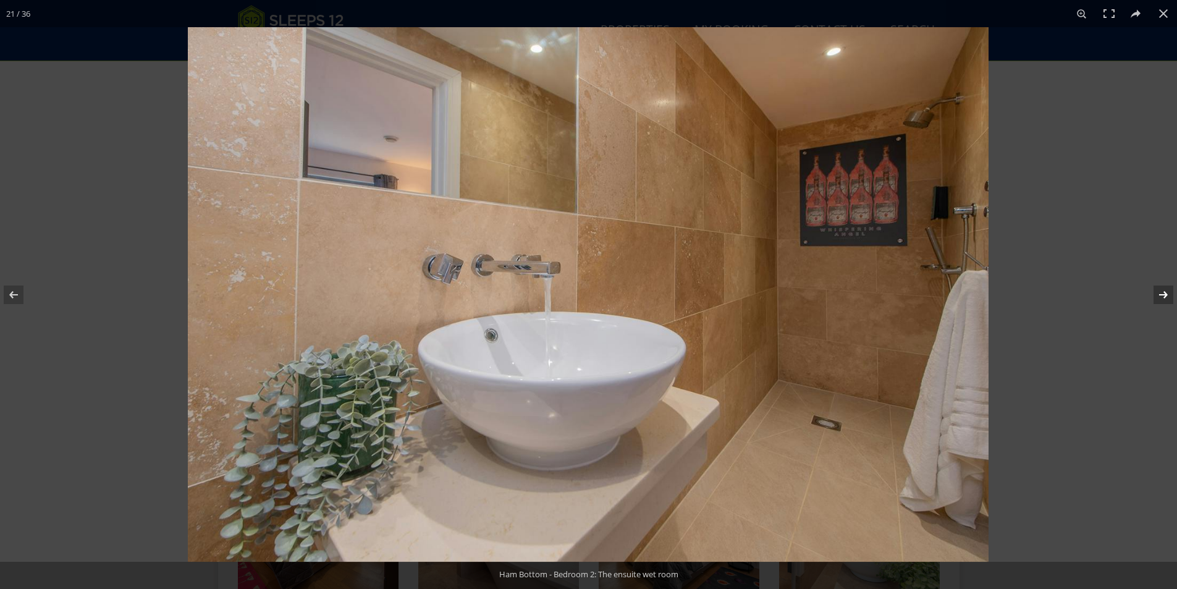
click at [1157, 293] on button at bounding box center [1155, 295] width 43 height 62
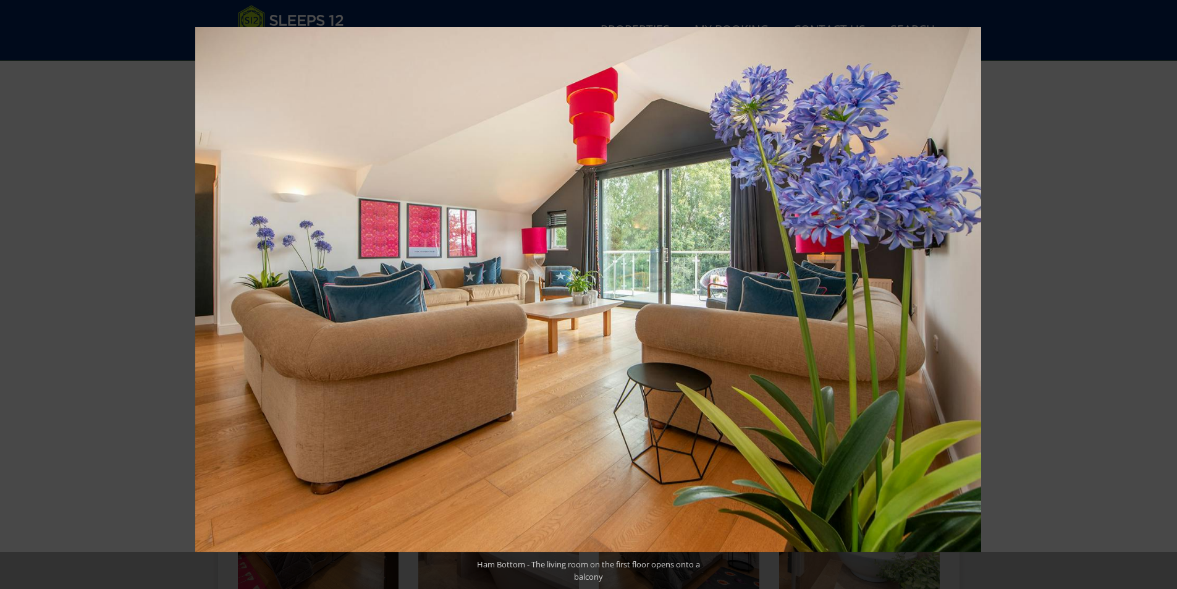
click at [1157, 293] on button at bounding box center [1155, 295] width 43 height 62
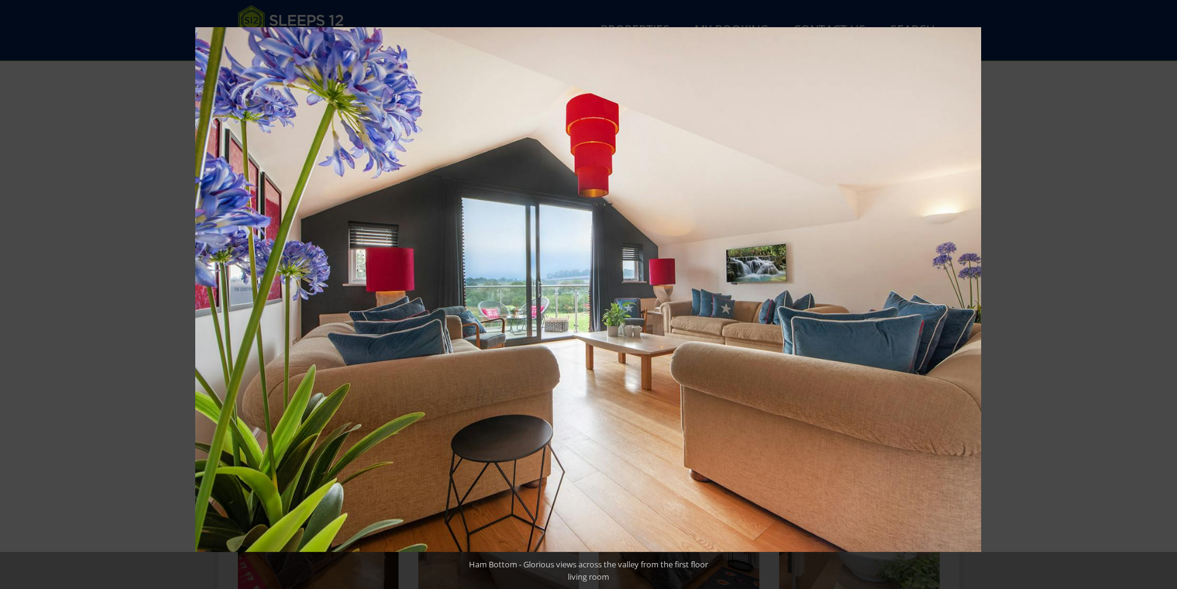
click at [1157, 293] on button at bounding box center [1155, 295] width 43 height 62
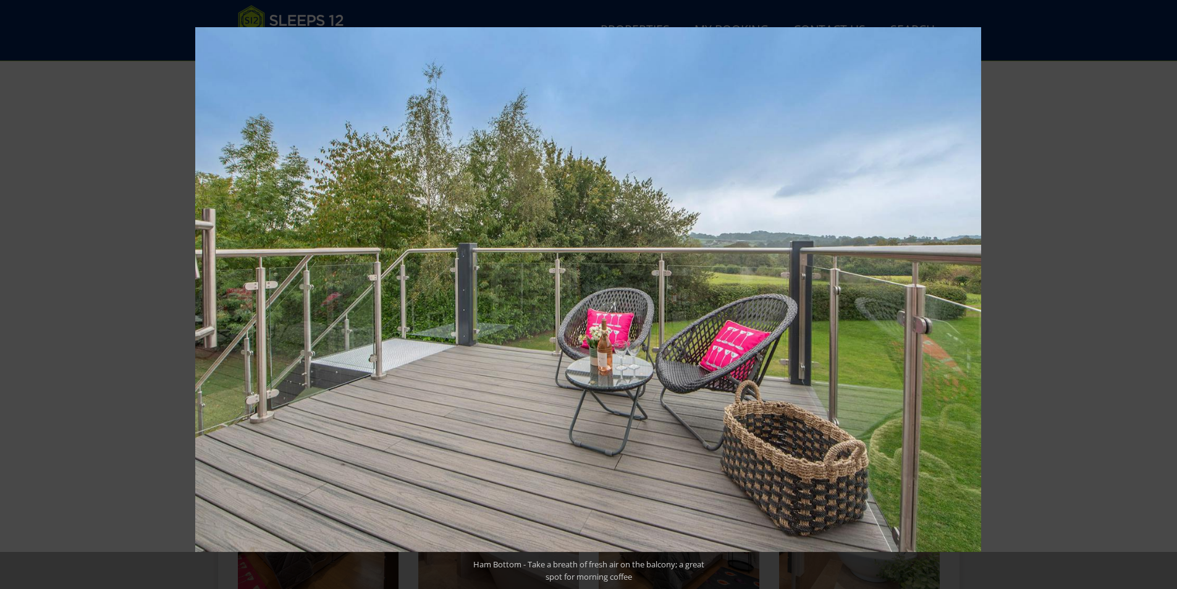
click at [1157, 293] on button at bounding box center [1155, 295] width 43 height 62
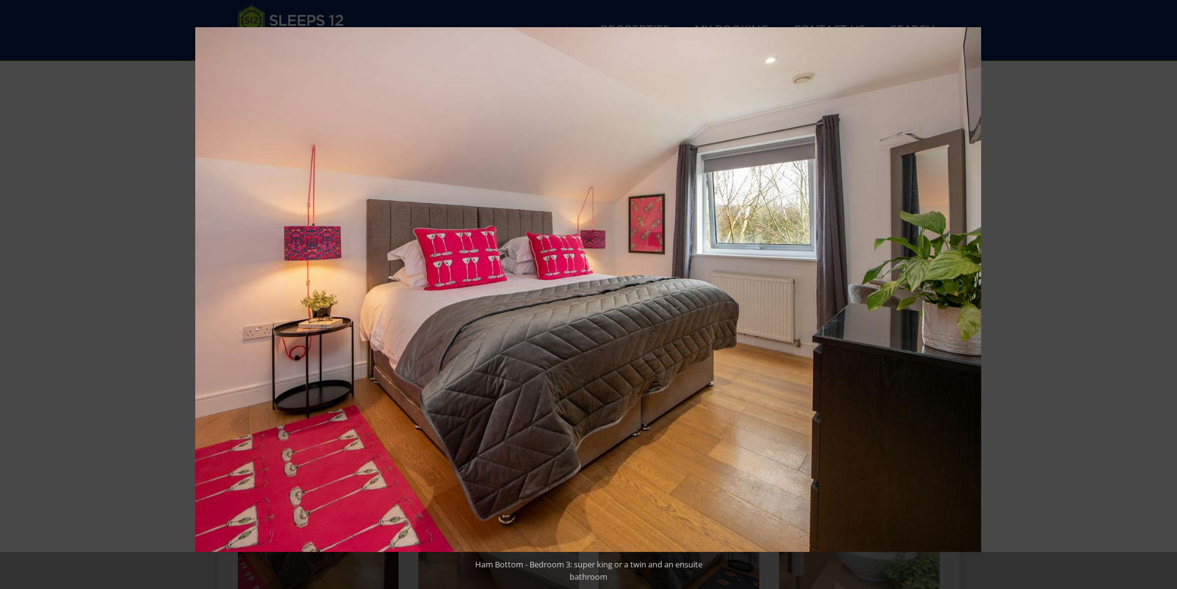
click at [1157, 293] on button at bounding box center [1155, 295] width 43 height 62
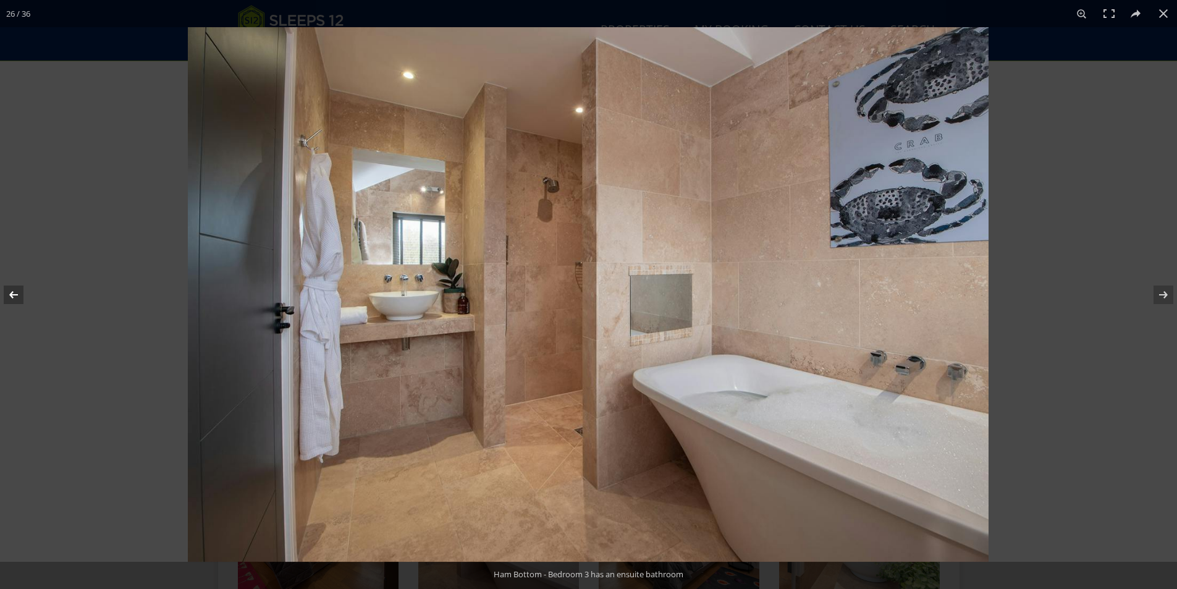
click at [9, 287] on button at bounding box center [21, 295] width 43 height 62
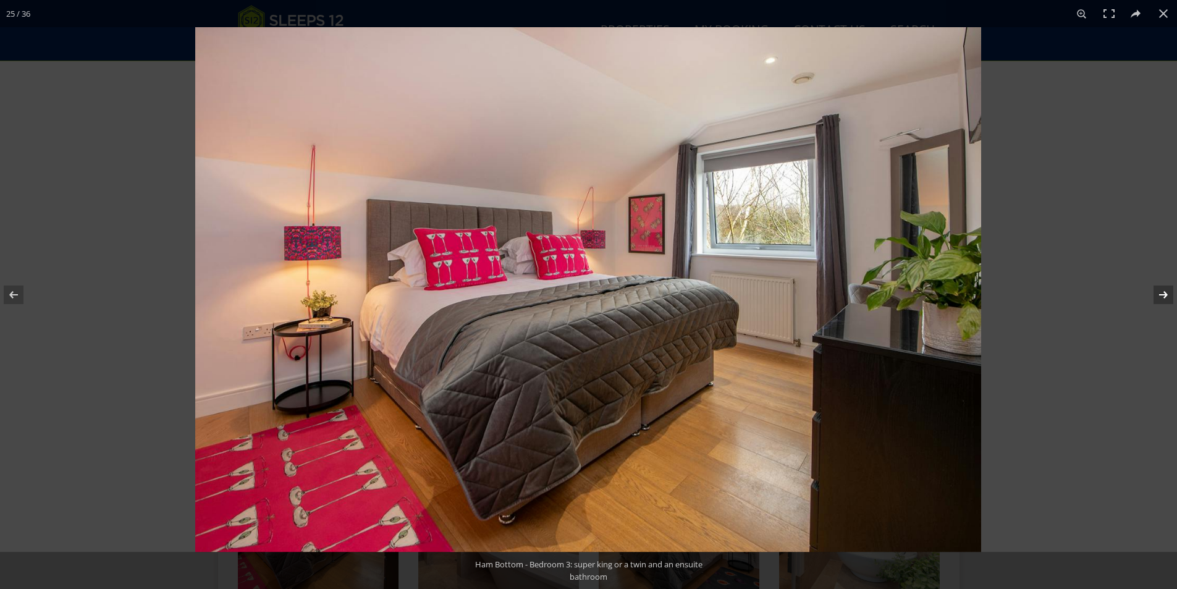
click at [1162, 291] on button at bounding box center [1155, 295] width 43 height 62
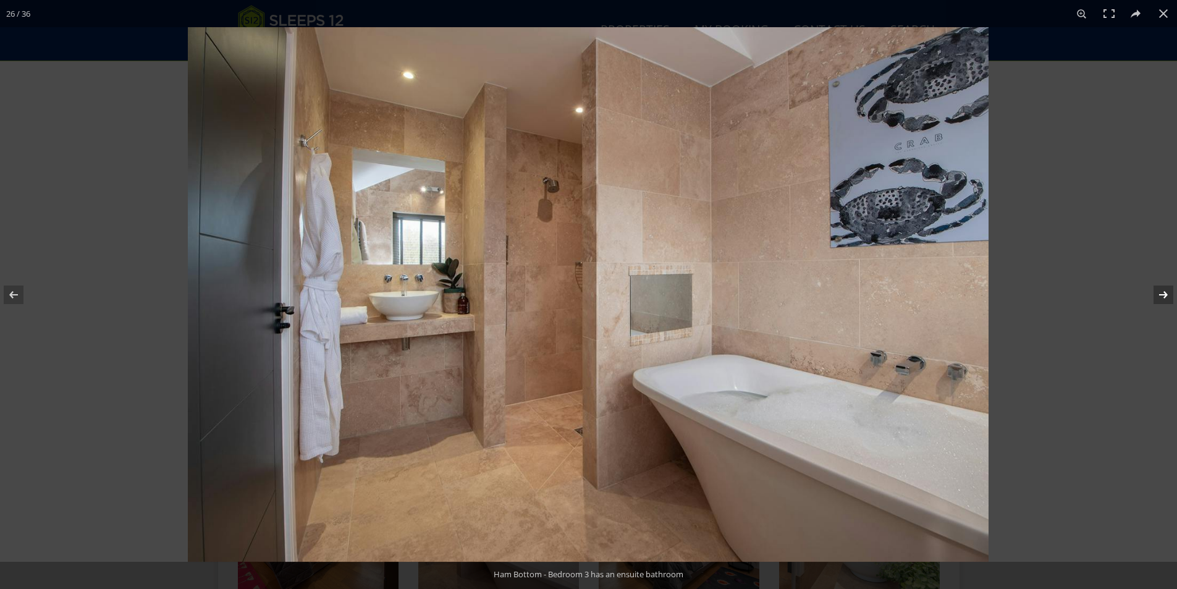
click at [1162, 291] on button at bounding box center [1155, 295] width 43 height 62
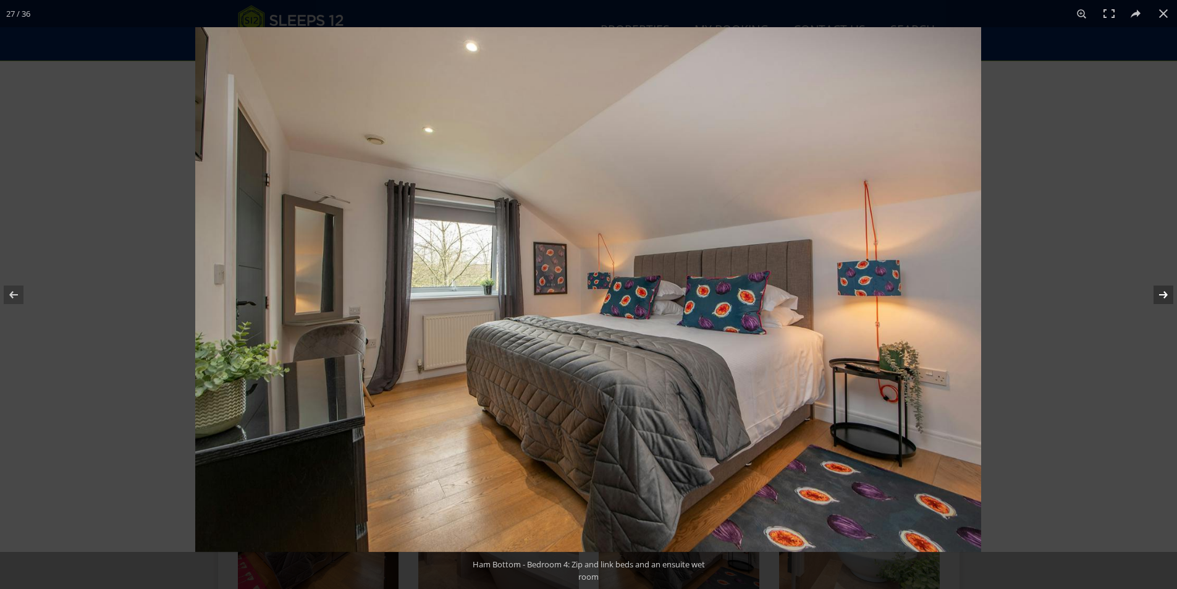
click at [1162, 291] on button at bounding box center [1155, 295] width 43 height 62
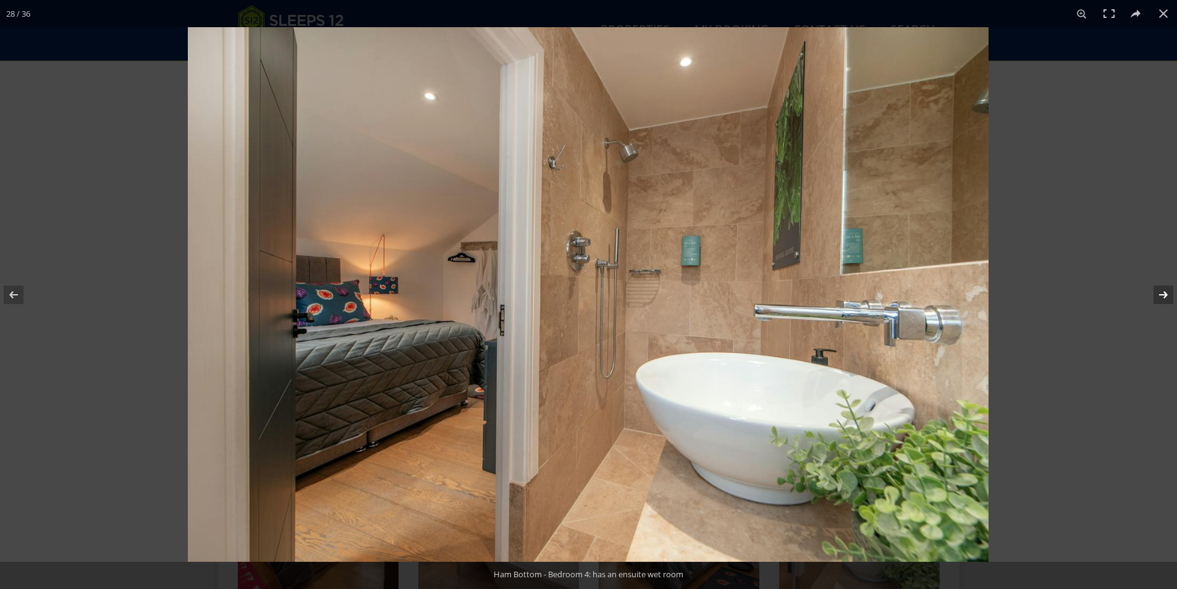
click at [1162, 291] on button at bounding box center [1155, 295] width 43 height 62
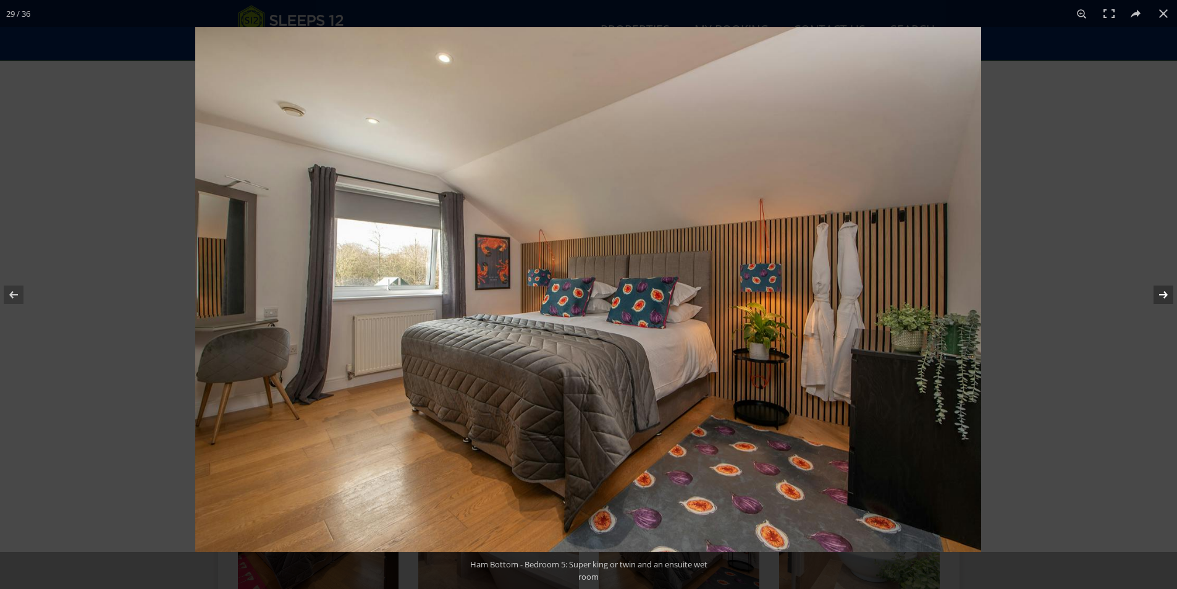
click at [1162, 291] on button at bounding box center [1155, 295] width 43 height 62
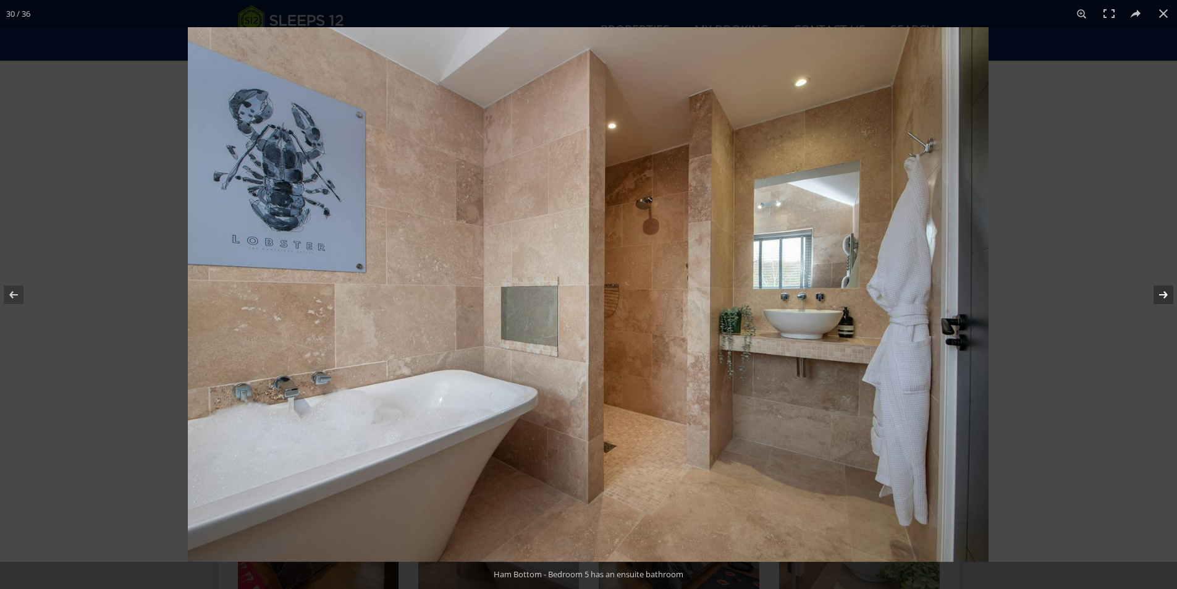
click at [1162, 291] on button at bounding box center [1155, 295] width 43 height 62
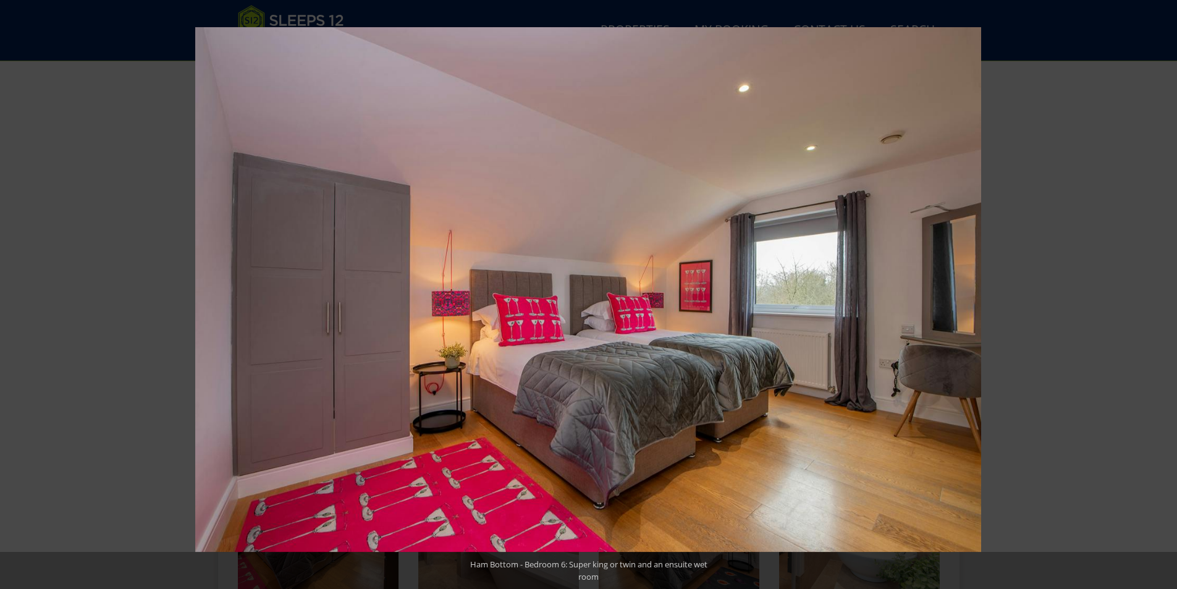
click at [1162, 291] on button at bounding box center [1155, 295] width 43 height 62
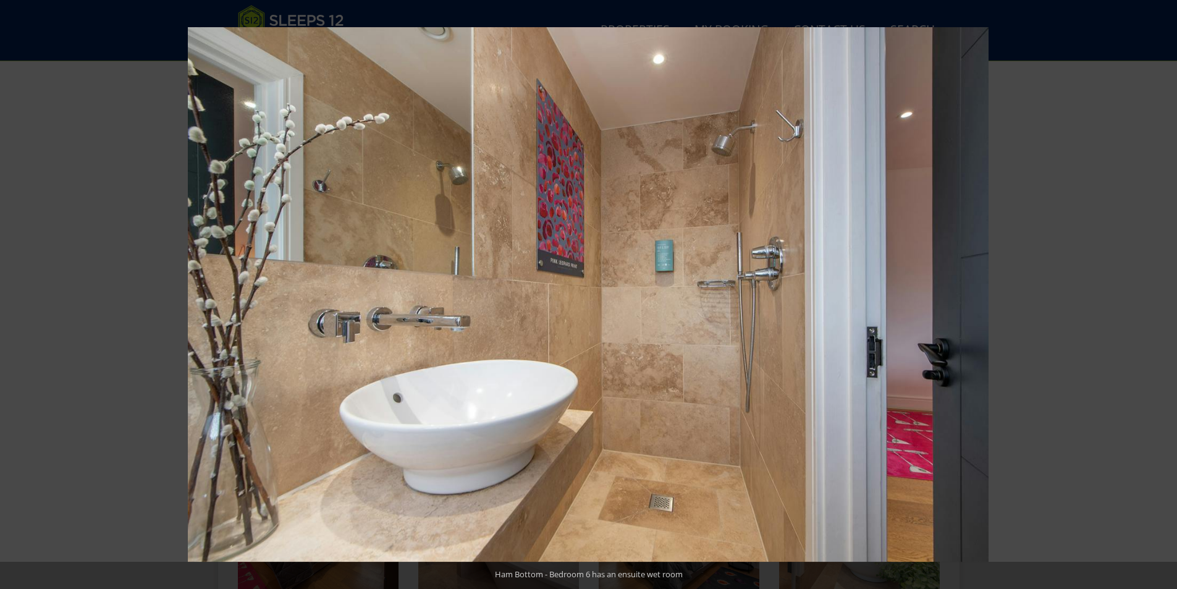
click at [1162, 291] on button at bounding box center [1155, 295] width 43 height 62
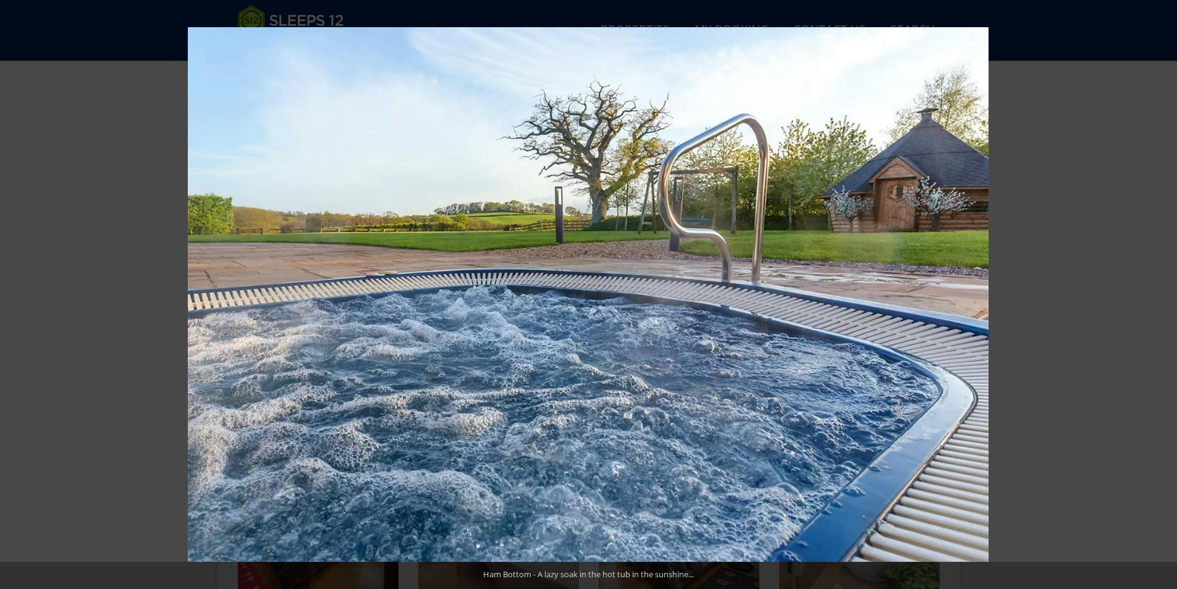
click at [1162, 291] on button at bounding box center [1155, 295] width 43 height 62
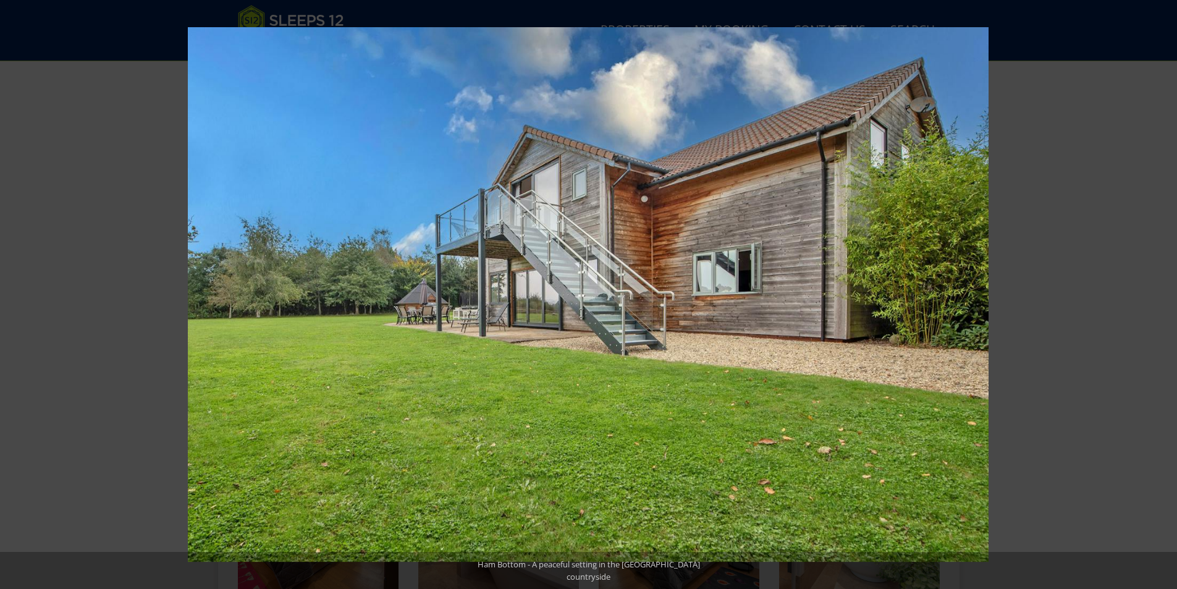
click at [1162, 291] on button at bounding box center [1155, 295] width 43 height 62
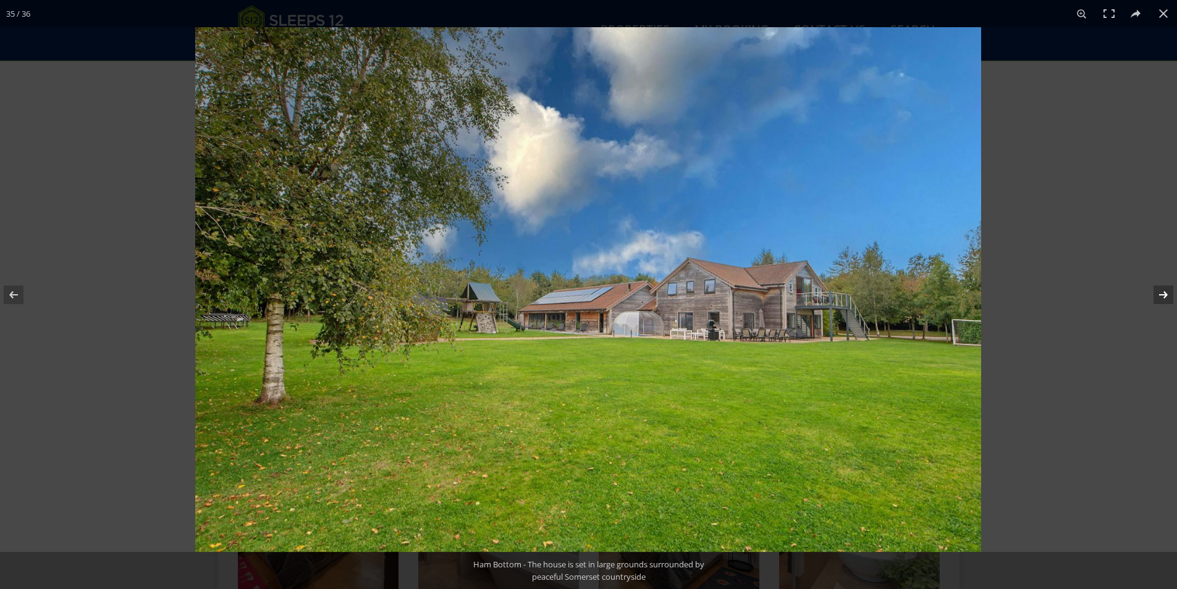
click at [1162, 291] on button at bounding box center [1155, 295] width 43 height 62
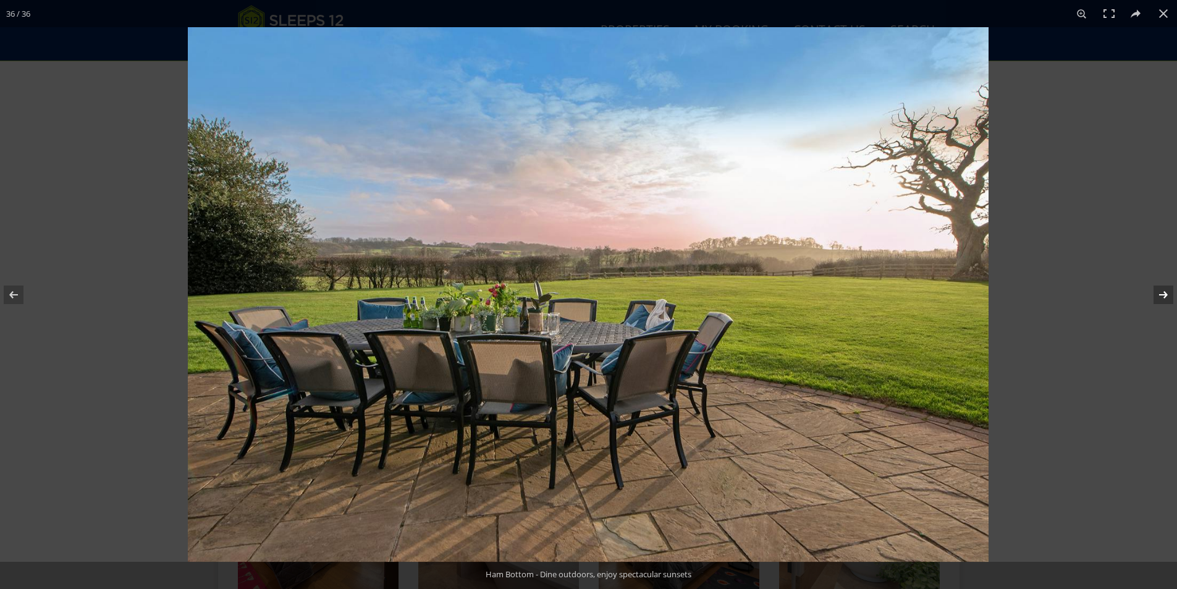
click at [1162, 291] on button at bounding box center [1155, 295] width 43 height 62
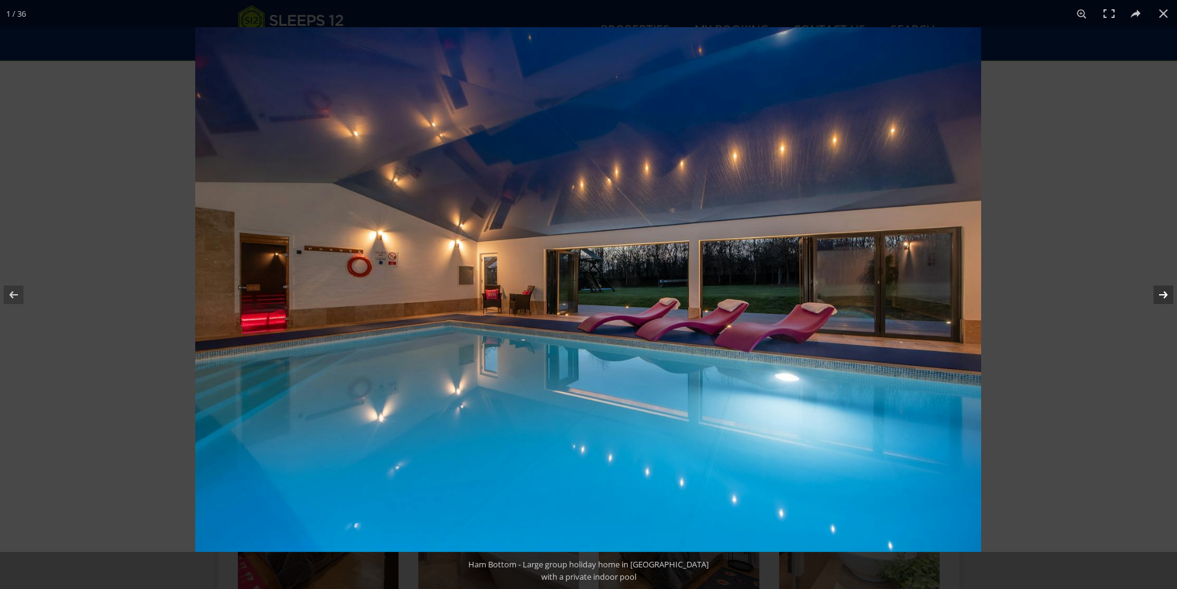
click at [1162, 291] on button at bounding box center [1155, 295] width 43 height 62
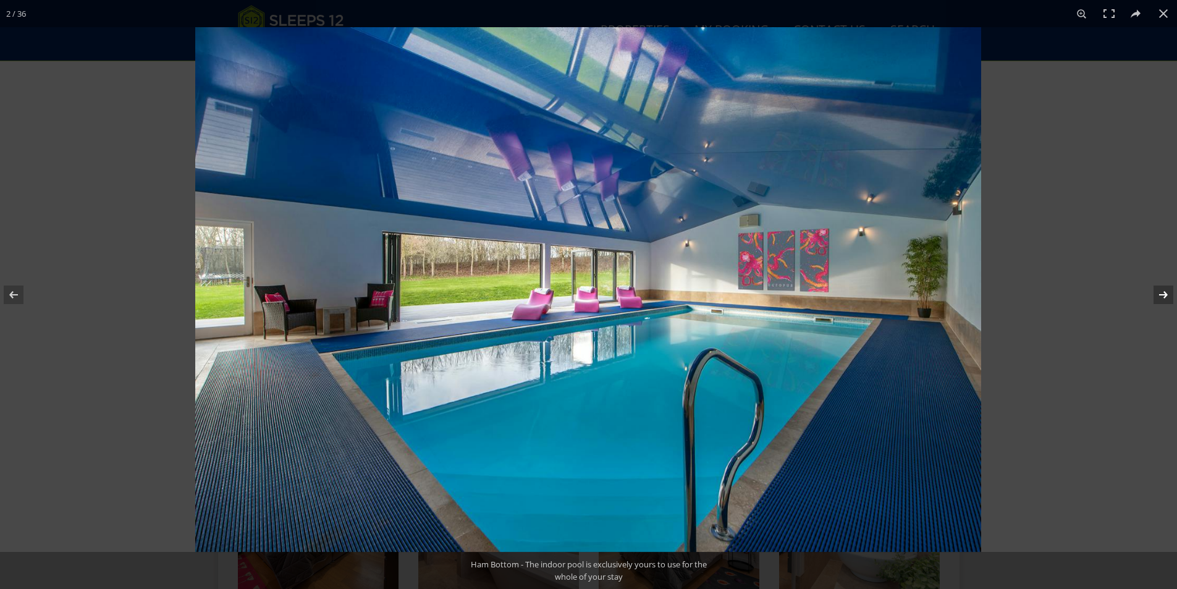
click at [1162, 291] on button at bounding box center [1155, 295] width 43 height 62
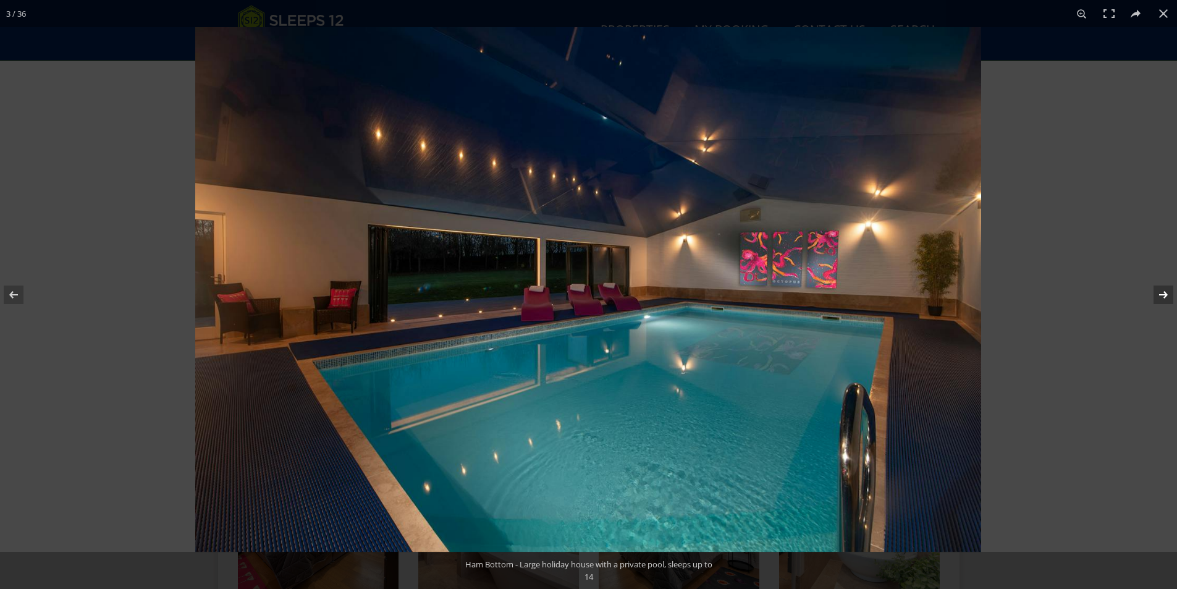
click at [1162, 291] on button at bounding box center [1155, 295] width 43 height 62
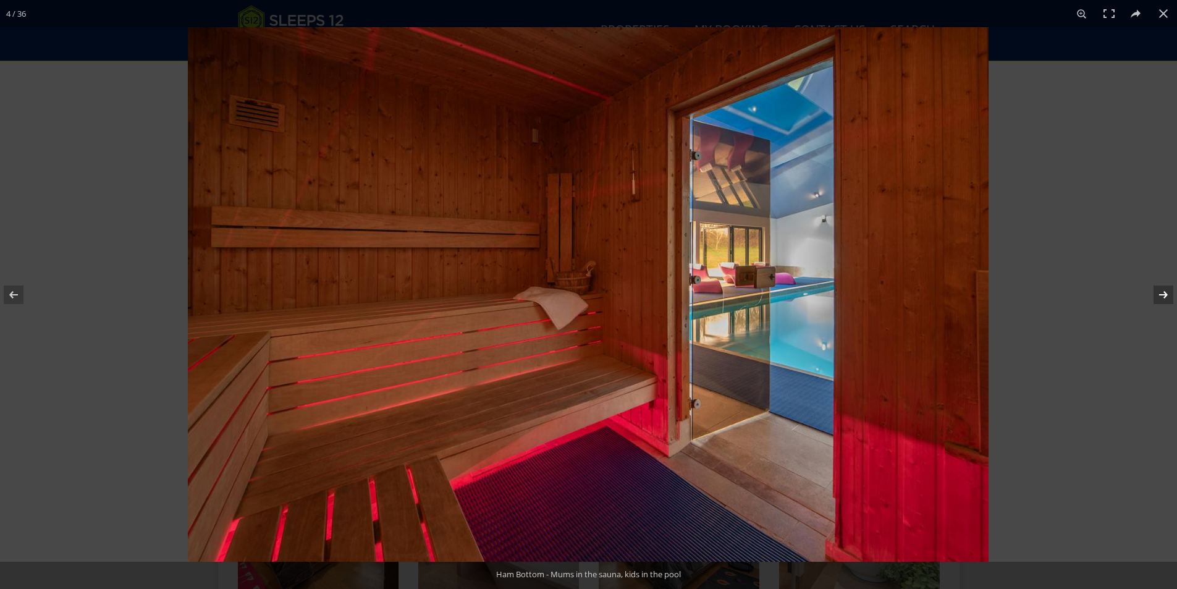
click at [1162, 291] on button at bounding box center [1155, 295] width 43 height 62
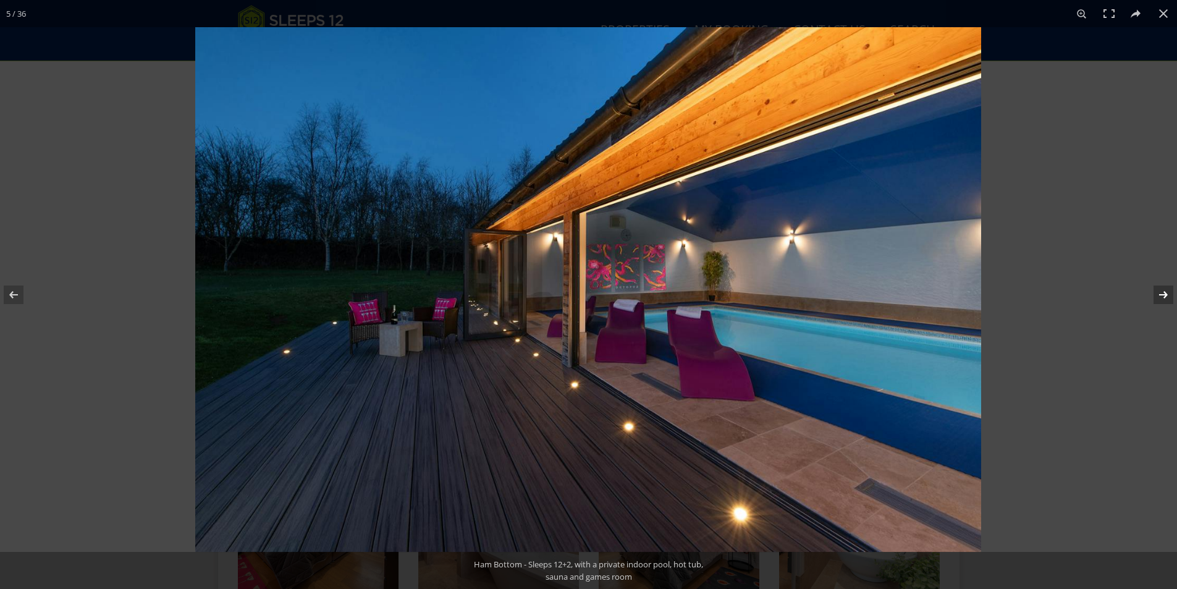
click at [1162, 291] on button at bounding box center [1155, 295] width 43 height 62
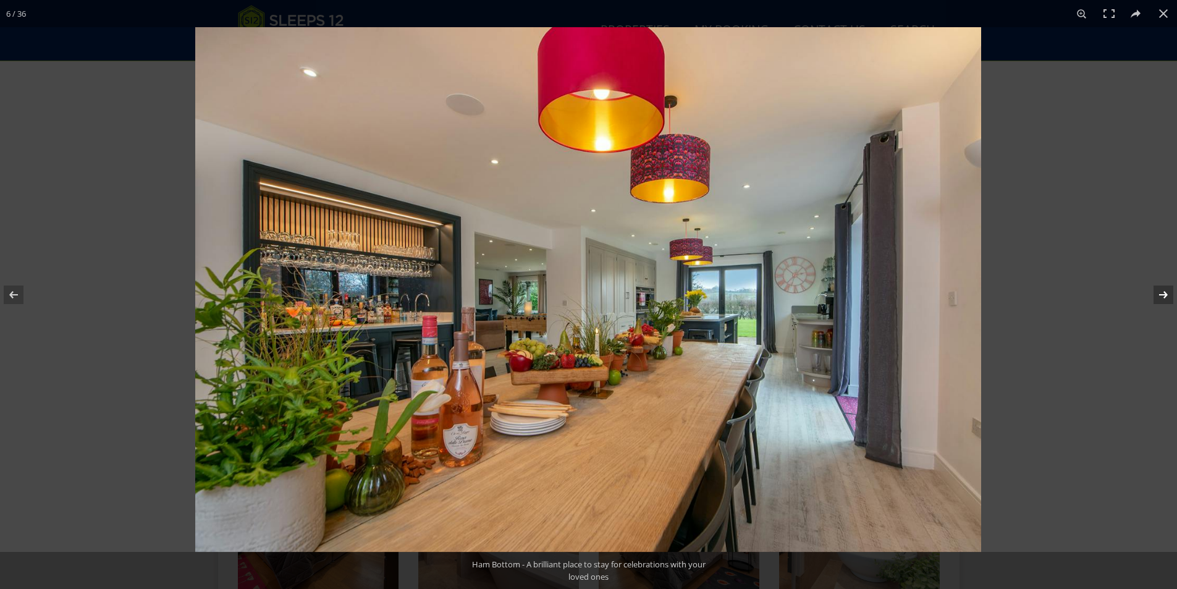
click at [1162, 291] on button at bounding box center [1155, 295] width 43 height 62
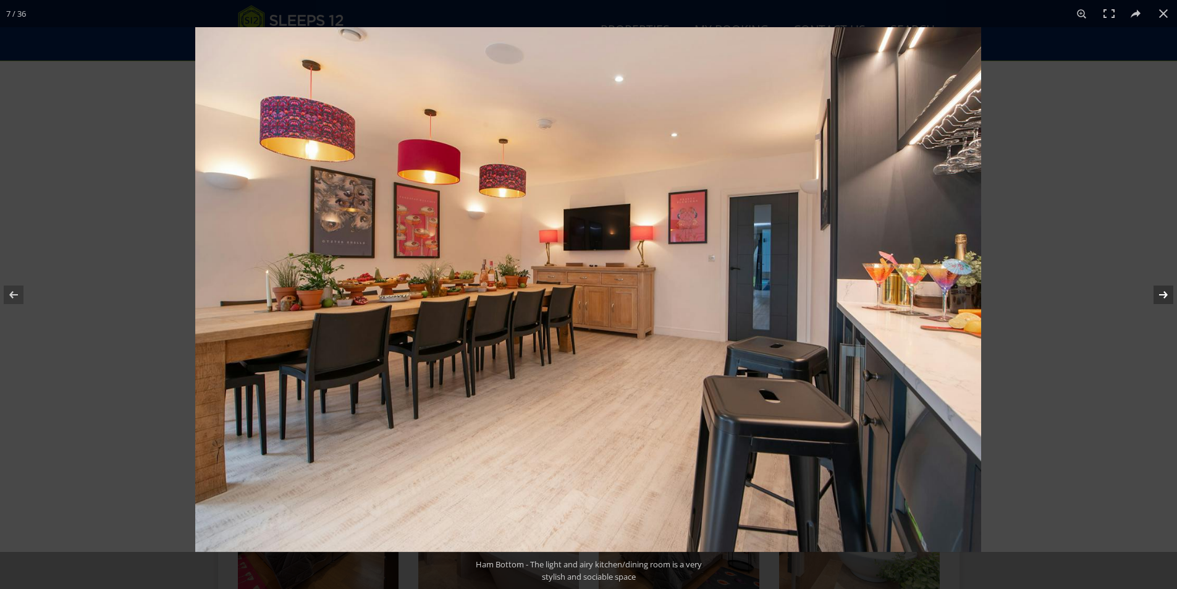
click at [1162, 291] on button at bounding box center [1155, 295] width 43 height 62
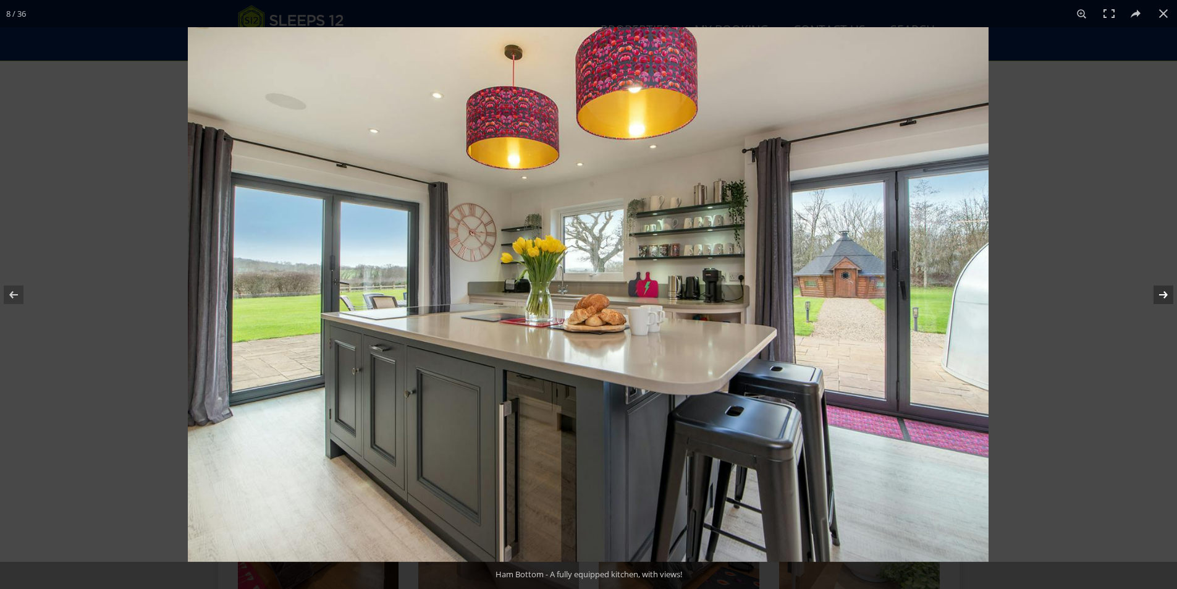
click at [1162, 291] on button at bounding box center [1155, 295] width 43 height 62
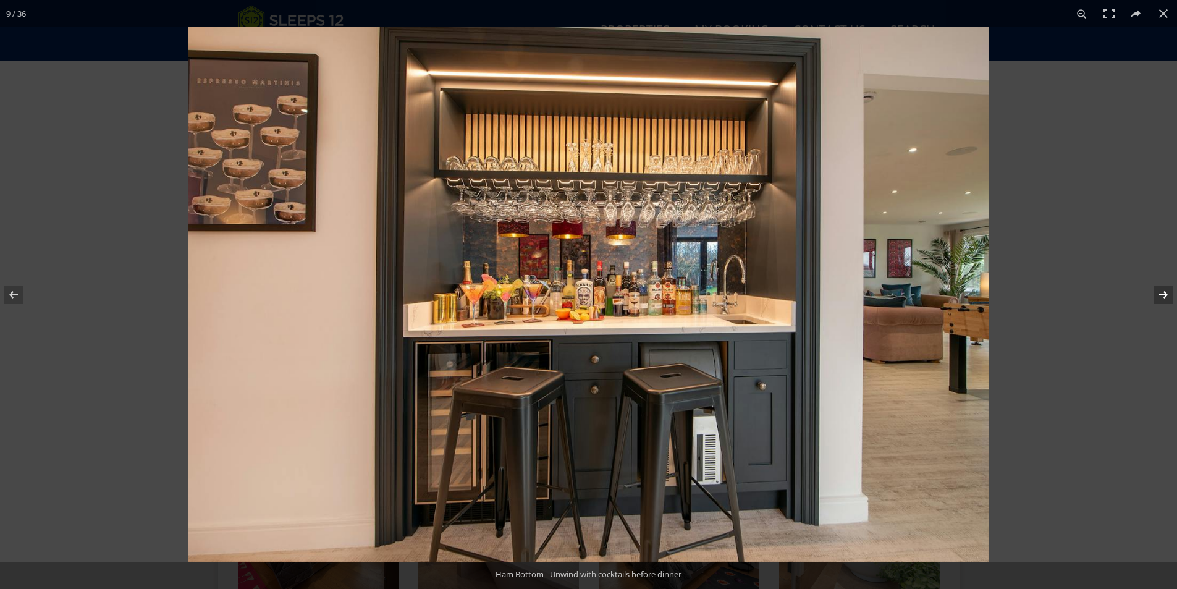
click at [1162, 291] on button at bounding box center [1155, 295] width 43 height 62
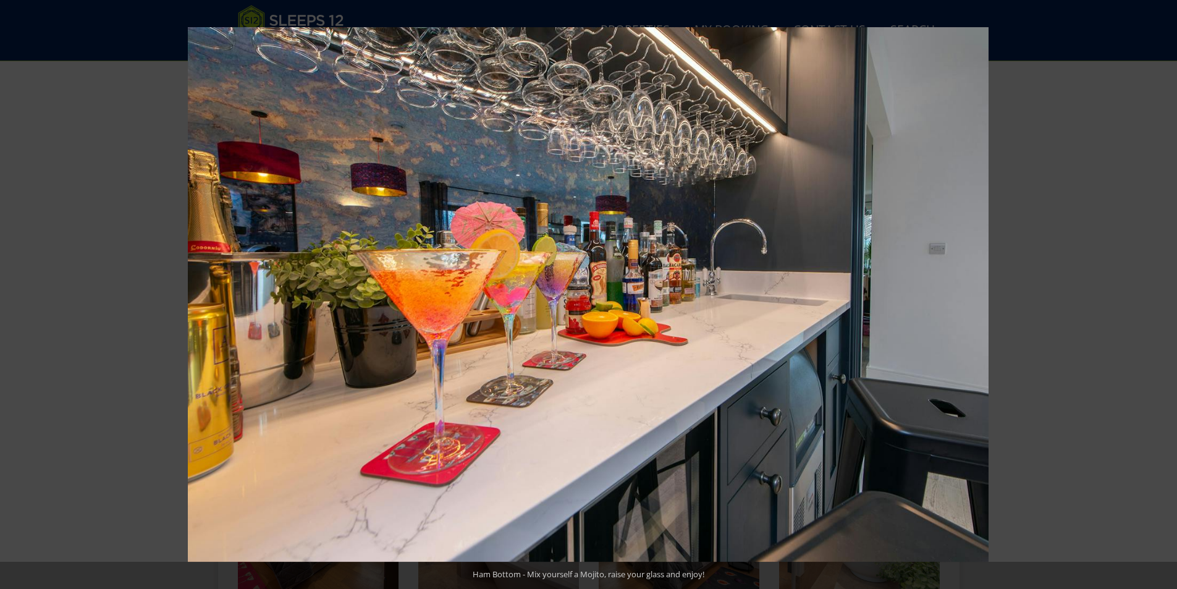
click at [1162, 291] on button at bounding box center [1155, 295] width 43 height 62
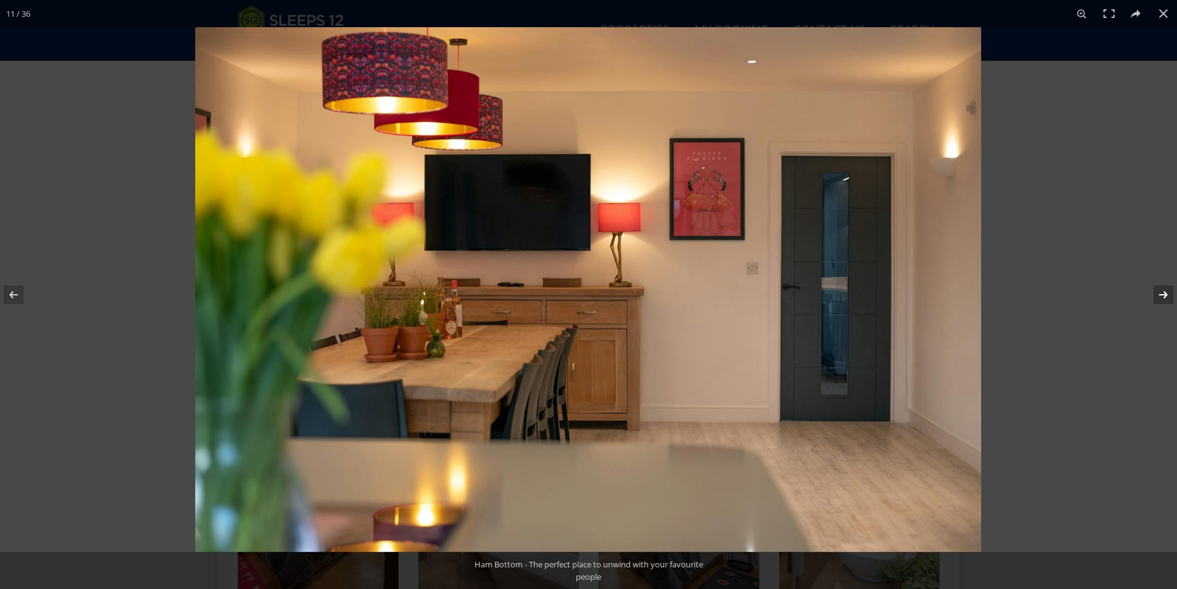
click at [1160, 292] on button at bounding box center [1155, 295] width 43 height 62
